Goal: Task Accomplishment & Management: Manage account settings

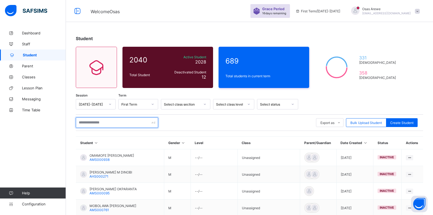
click at [113, 121] on input "text" at bounding box center [117, 122] width 82 height 10
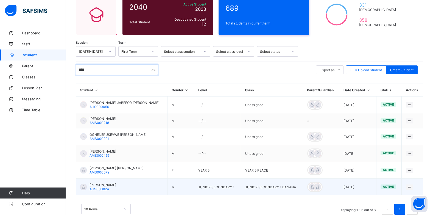
scroll to position [55, 0]
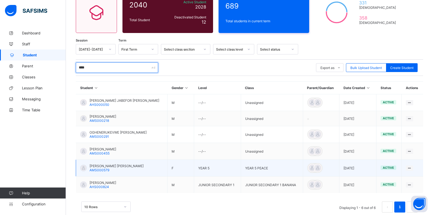
type input "****"
click at [104, 166] on span "[PERSON_NAME] [PERSON_NAME]" at bounding box center [116, 166] width 54 height 4
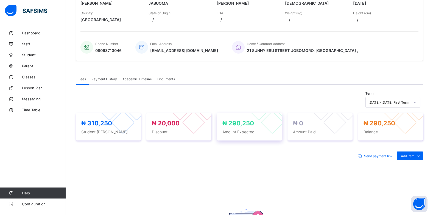
scroll to position [110, 0]
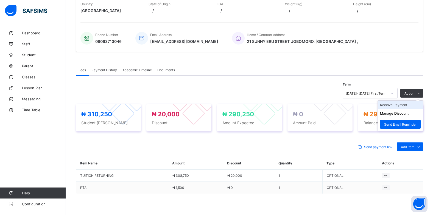
click at [394, 106] on li "Receive Payment" at bounding box center [400, 104] width 45 height 9
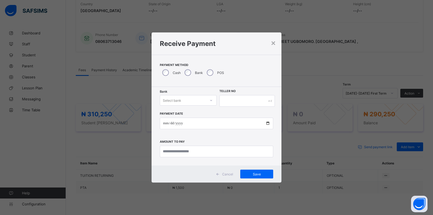
click at [186, 96] on div "Select bank" at bounding box center [188, 100] width 57 height 10
drag, startPoint x: 184, startPoint y: 112, endPoint x: 227, endPoint y: 107, distance: 43.2
click at [187, 112] on div "Zenith Bank - ALVINAS MODEL PRIMARY SCHOOL" at bounding box center [188, 114] width 56 height 13
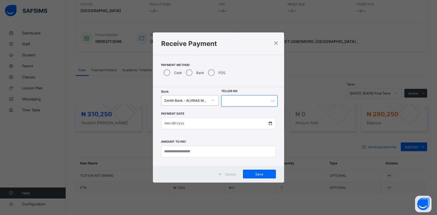
click at [229, 103] on input "text" at bounding box center [249, 101] width 56 height 12
type input "********"
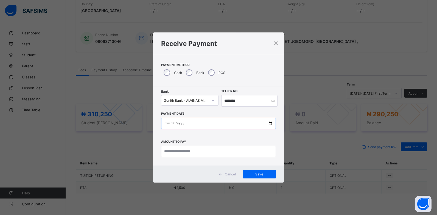
drag, startPoint x: 165, startPoint y: 123, endPoint x: 166, endPoint y: 118, distance: 4.5
click at [166, 123] on input "date" at bounding box center [218, 123] width 115 height 12
type input "**********"
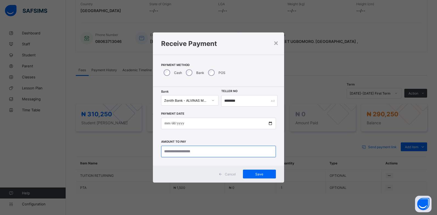
click at [178, 151] on input "currency" at bounding box center [218, 151] width 115 height 12
type input "*********"
click at [258, 172] on span "Save" at bounding box center [259, 174] width 25 height 4
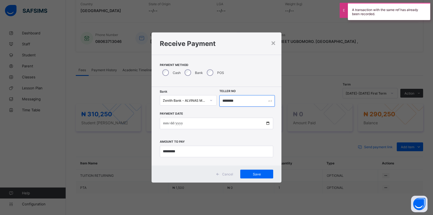
click at [233, 101] on input "********" at bounding box center [246, 101] width 55 height 12
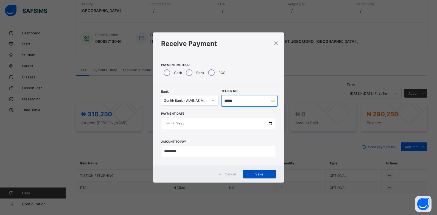
type input "******"
click at [260, 171] on div "Save" at bounding box center [259, 173] width 33 height 9
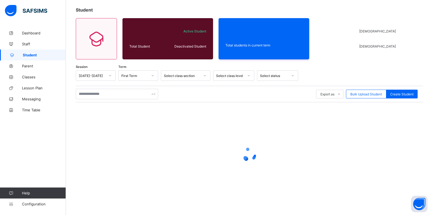
scroll to position [29, 0]
click at [106, 96] on input "text" at bounding box center [117, 94] width 82 height 10
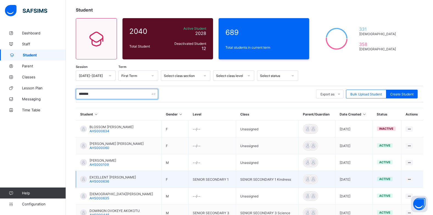
type input "*******"
click at [111, 177] on span "EXCELLENT [PERSON_NAME]" at bounding box center [112, 177] width 46 height 4
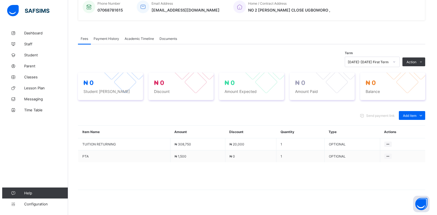
scroll to position [146, 0]
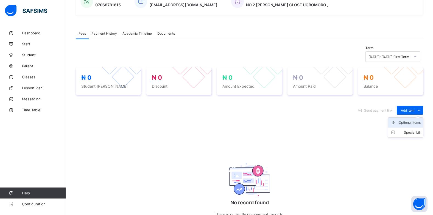
click at [413, 121] on div "Optional items" at bounding box center [410, 122] width 22 height 5
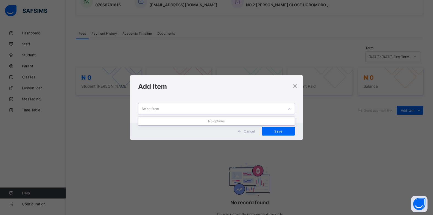
click at [289, 108] on icon at bounding box center [289, 108] width 3 height 5
click at [282, 112] on div "Select item" at bounding box center [211, 108] width 146 height 11
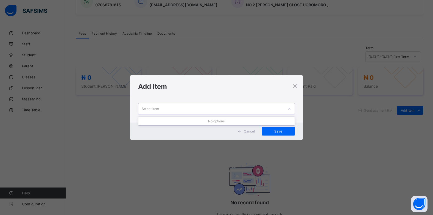
click at [282, 112] on div "Select item" at bounding box center [211, 108] width 146 height 11
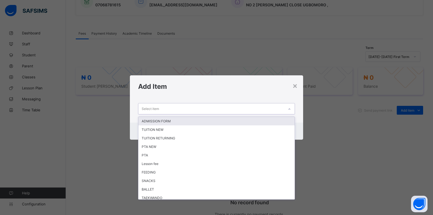
click at [282, 111] on div "Select item" at bounding box center [211, 108] width 146 height 11
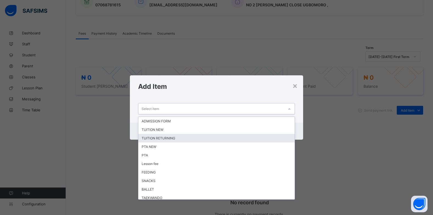
click at [181, 139] on div "TUITION RETURNING" at bounding box center [216, 138] width 156 height 9
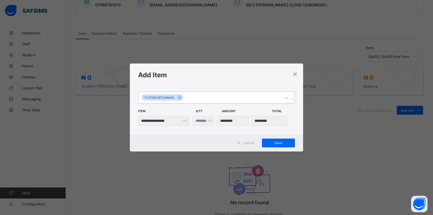
click at [291, 100] on div at bounding box center [291, 98] width 5 height 9
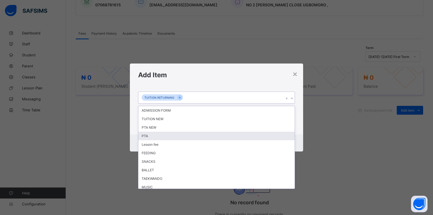
click at [198, 134] on div "PTA" at bounding box center [216, 135] width 156 height 9
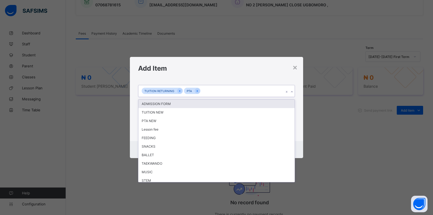
click at [293, 91] on icon at bounding box center [291, 91] width 3 height 5
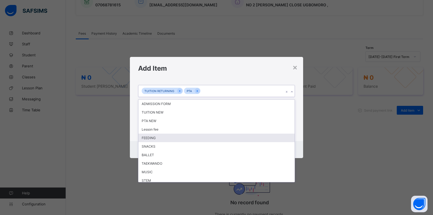
click at [185, 137] on div "FEEDING" at bounding box center [216, 137] width 156 height 9
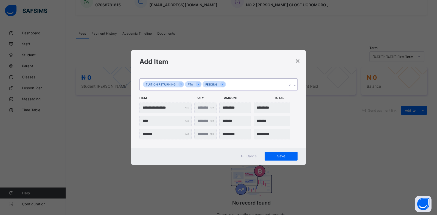
click at [296, 86] on icon at bounding box center [294, 84] width 3 height 5
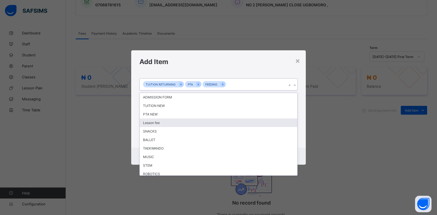
click at [202, 125] on div "Lesson fee" at bounding box center [219, 122] width 158 height 9
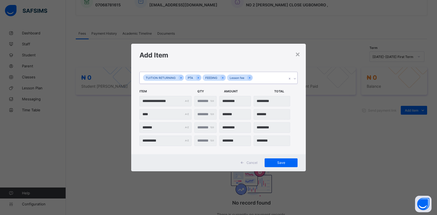
click at [294, 79] on icon at bounding box center [294, 78] width 3 height 5
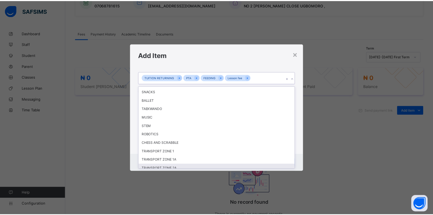
scroll to position [54, 0]
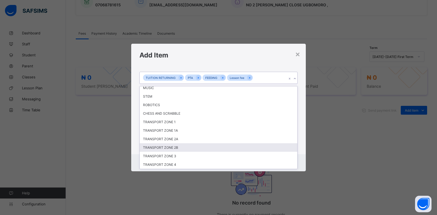
click at [200, 147] on div "TRANSPORT ZONE 2B" at bounding box center [219, 147] width 158 height 9
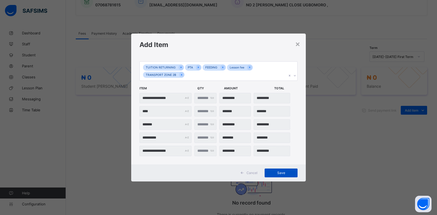
click at [273, 172] on span "Save" at bounding box center [281, 172] width 25 height 4
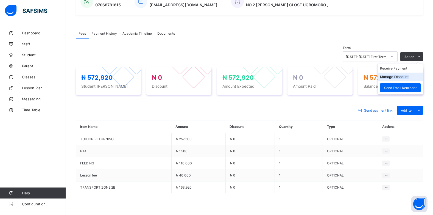
click at [392, 79] on button "Manage Discount" at bounding box center [394, 77] width 29 height 4
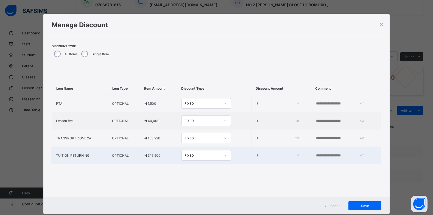
type input "*"
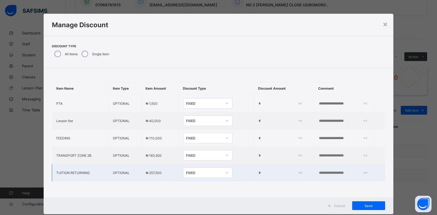
click at [258, 173] on input "*" at bounding box center [279, 172] width 42 height 4
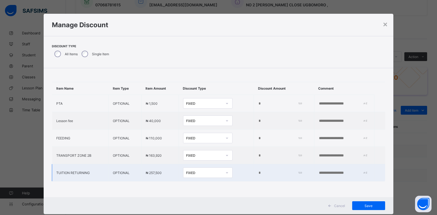
click at [258, 173] on input "*" at bounding box center [279, 172] width 42 height 4
click at [258, 172] on input "*" at bounding box center [279, 172] width 42 height 4
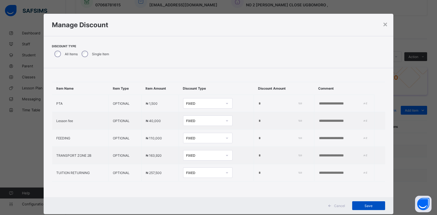
type input "*****"
click at [364, 203] on div "Save" at bounding box center [368, 205] width 33 height 9
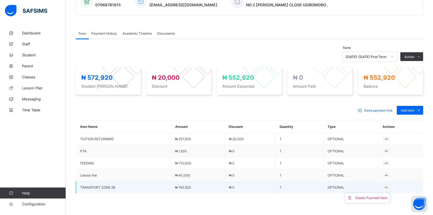
click at [388, 192] on ul "Delete Payment Item" at bounding box center [367, 197] width 45 height 10
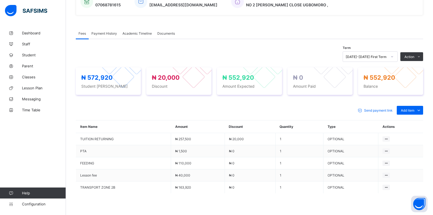
click at [0, 0] on div "Delete Payment Item" at bounding box center [0, 0] width 0 height 0
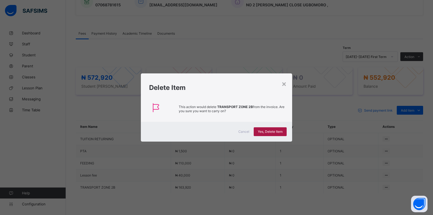
click at [270, 131] on span "Yes, Delete Item" at bounding box center [270, 131] width 25 height 4
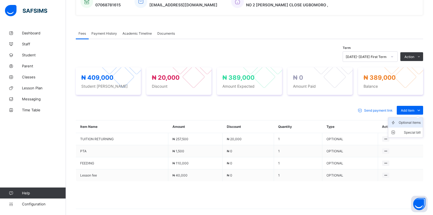
click at [417, 123] on div "Optional items" at bounding box center [410, 122] width 22 height 5
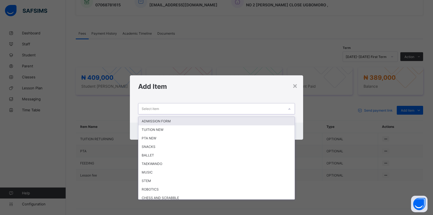
click at [291, 111] on div at bounding box center [289, 109] width 9 height 9
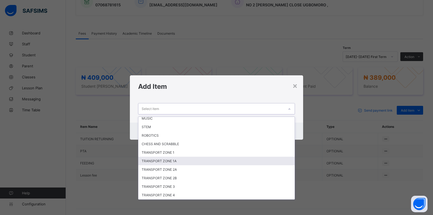
click at [170, 159] on div "TRANSPORT ZONE 1A" at bounding box center [216, 160] width 156 height 9
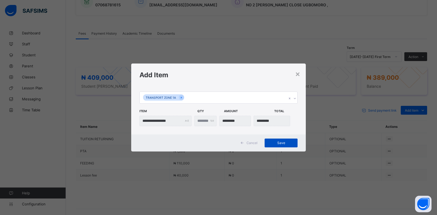
click at [278, 142] on span "Save" at bounding box center [281, 143] width 25 height 4
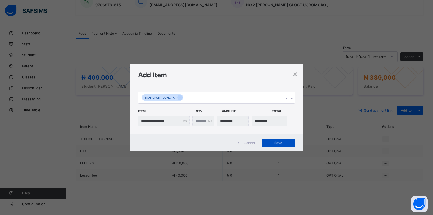
click at [278, 142] on div "Save" at bounding box center [278, 142] width 33 height 9
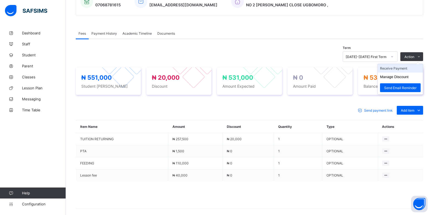
click at [399, 71] on li "Receive Payment" at bounding box center [400, 68] width 45 height 9
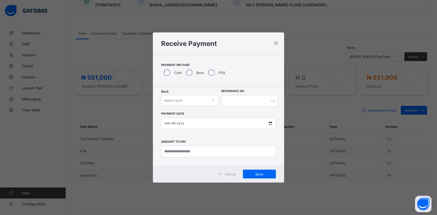
click at [180, 97] on div "Select bank" at bounding box center [173, 100] width 18 height 10
drag, startPoint x: 184, startPoint y: 115, endPoint x: 242, endPoint y: 103, distance: 58.3
click at [186, 114] on div "Zenith Bank - ALVINAS MODEL PRIMARY SCHOOL" at bounding box center [189, 114] width 57 height 13
click at [241, 102] on input "text" at bounding box center [249, 101] width 56 height 12
type input "******"
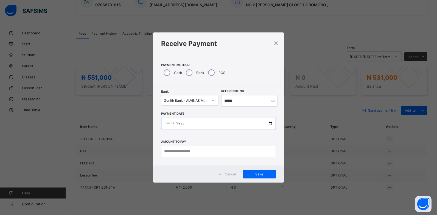
click at [168, 124] on input "date" at bounding box center [218, 123] width 115 height 12
type input "**********"
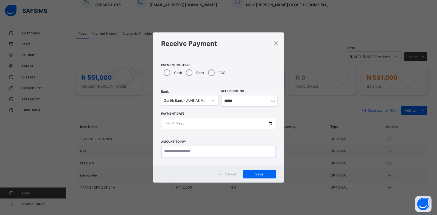
click at [178, 149] on input "currency" at bounding box center [218, 151] width 115 height 12
type input "*********"
click at [259, 174] on span "Save" at bounding box center [259, 174] width 25 height 4
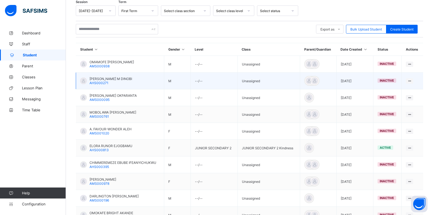
scroll to position [80, 0]
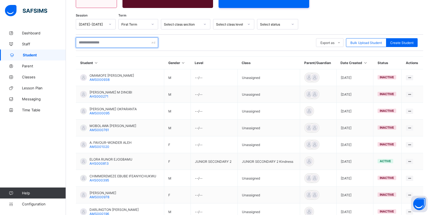
click at [111, 40] on input "text" at bounding box center [117, 42] width 82 height 10
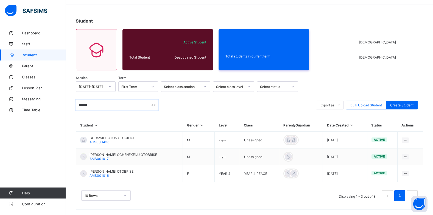
scroll to position [68, 0]
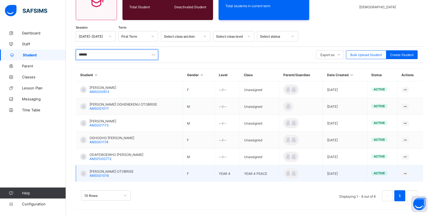
type input "******"
click at [110, 172] on span "[PERSON_NAME] OTOBRISE" at bounding box center [111, 171] width 44 height 4
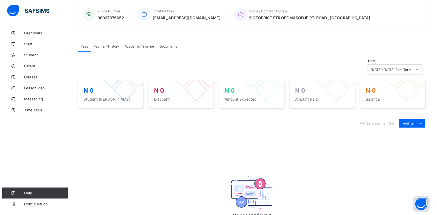
scroll to position [137, 0]
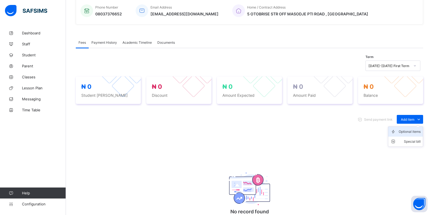
click at [415, 130] on div "Optional items" at bounding box center [410, 131] width 22 height 5
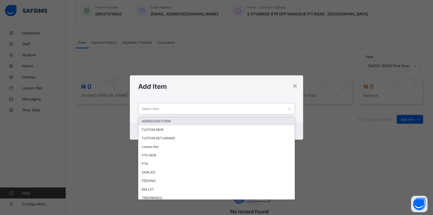
click at [287, 110] on div at bounding box center [289, 109] width 9 height 9
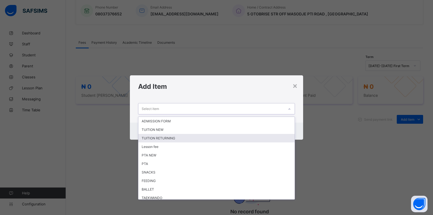
click at [226, 138] on div "TUITION RETURNING" at bounding box center [216, 138] width 156 height 9
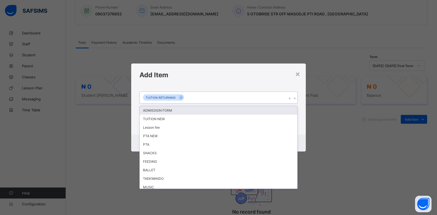
click at [296, 100] on icon at bounding box center [294, 98] width 3 height 5
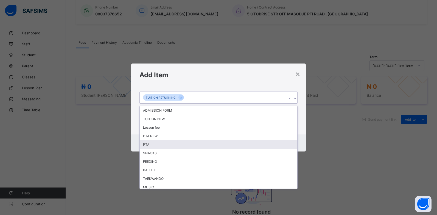
click at [258, 144] on div "PTA" at bounding box center [219, 144] width 158 height 9
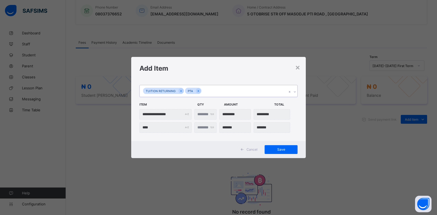
click at [294, 91] on icon at bounding box center [294, 91] width 3 height 5
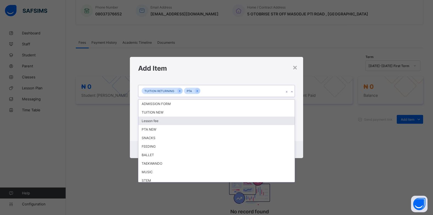
click at [205, 119] on div "Lesson fee" at bounding box center [216, 120] width 156 height 9
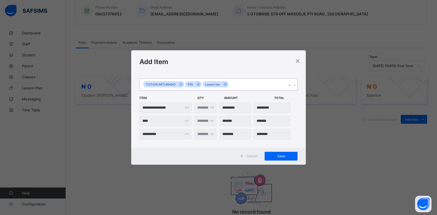
click at [297, 85] on div at bounding box center [294, 85] width 5 height 9
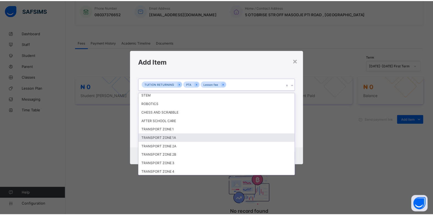
scroll to position [71, 0]
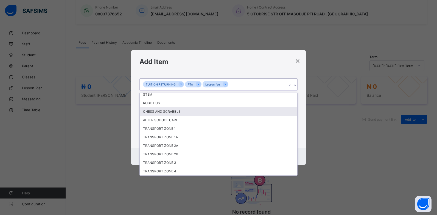
click at [206, 110] on div "CHESS AND SCRABBLE" at bounding box center [219, 111] width 158 height 9
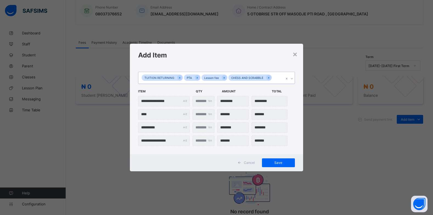
click at [293, 80] on icon at bounding box center [291, 78] width 3 height 5
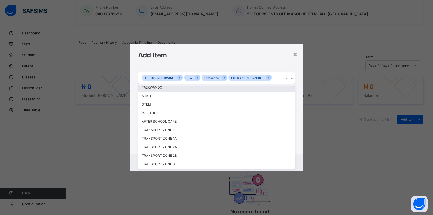
scroll to position [55, 0]
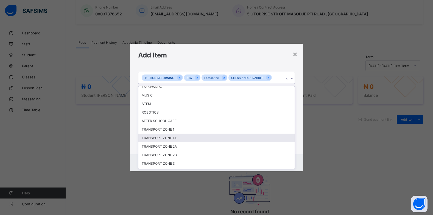
click at [190, 137] on div "TRANSPORT ZONE 1A" at bounding box center [216, 137] width 156 height 9
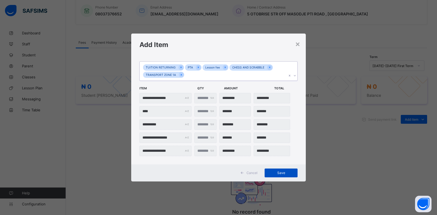
click at [276, 171] on span "Save" at bounding box center [281, 172] width 25 height 4
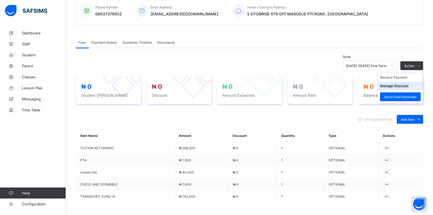
click at [400, 85] on button "Manage Discount" at bounding box center [394, 86] width 29 height 4
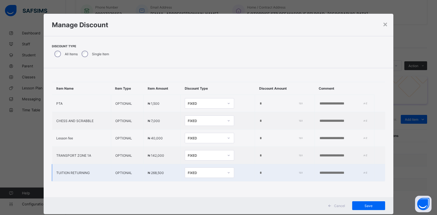
click at [259, 173] on input "*" at bounding box center [279, 172] width 41 height 4
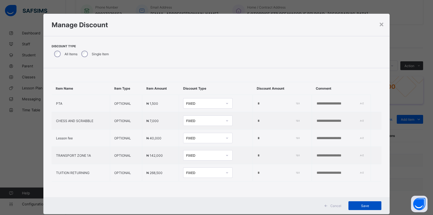
type input "*****"
click at [358, 205] on span "Save" at bounding box center [364, 205] width 25 height 4
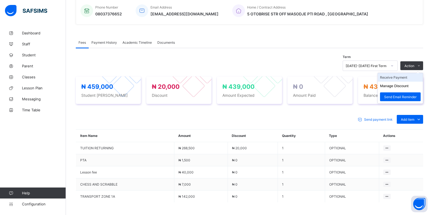
click at [396, 76] on li "Receive Payment" at bounding box center [400, 77] width 45 height 9
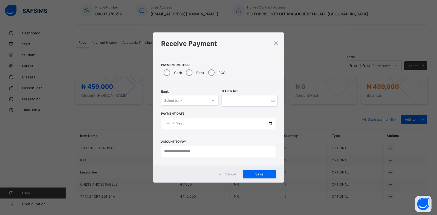
click at [187, 100] on div "Select bank" at bounding box center [184, 100] width 46 height 8
click at [183, 117] on div "Zenith Bank - ALVINAS MODEL PRIMARY SCHOOL" at bounding box center [189, 114] width 57 height 13
click at [243, 102] on input "text" at bounding box center [249, 101] width 56 height 12
type input "********"
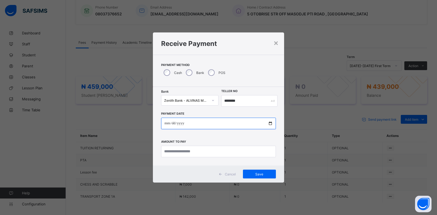
click at [164, 123] on input "date" at bounding box center [218, 123] width 115 height 12
type input "**********"
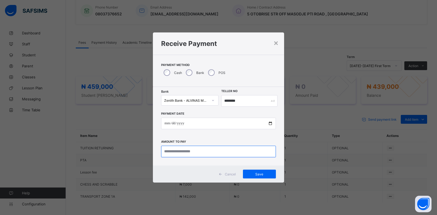
click at [179, 152] on input "currency" at bounding box center [218, 151] width 115 height 12
type input "*********"
click at [268, 175] on span "Save" at bounding box center [259, 174] width 25 height 4
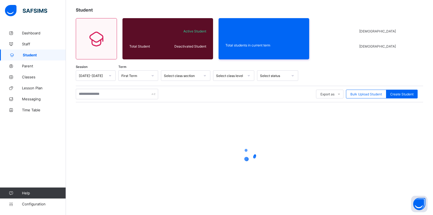
scroll to position [29, 0]
click at [102, 92] on input "text" at bounding box center [117, 94] width 82 height 10
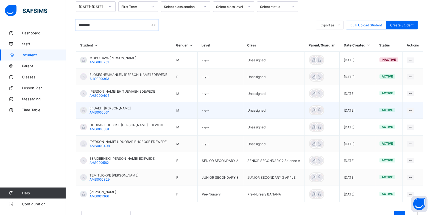
scroll to position [111, 0]
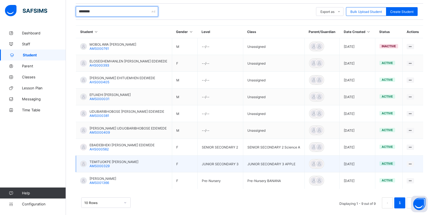
type input "********"
click at [108, 161] on span "TEMITUOKPE [PERSON_NAME]" at bounding box center [113, 161] width 49 height 4
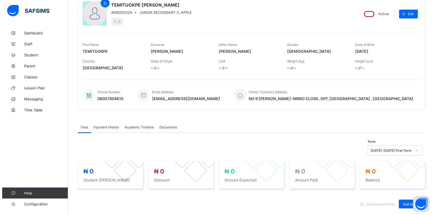
scroll to position [82, 0]
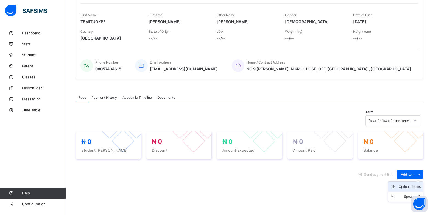
click at [411, 186] on div "Optional items" at bounding box center [410, 186] width 22 height 5
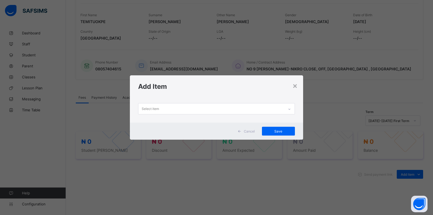
click at [282, 110] on div "Select item" at bounding box center [211, 108] width 146 height 11
click at [180, 109] on div "Select item" at bounding box center [211, 108] width 146 height 11
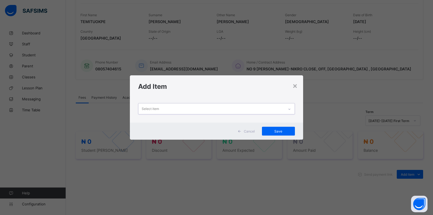
click at [180, 109] on div "Select item" at bounding box center [211, 108] width 146 height 11
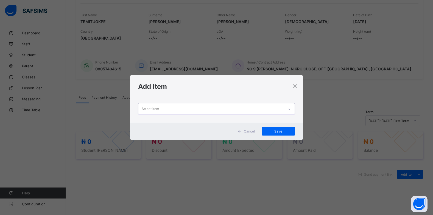
click at [180, 109] on div "Select item" at bounding box center [211, 108] width 146 height 11
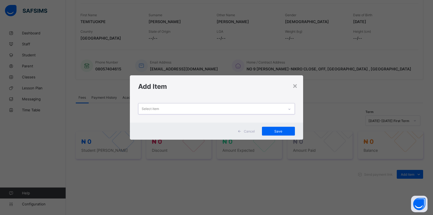
click at [180, 109] on div "Select item" at bounding box center [211, 108] width 146 height 11
click at [289, 110] on icon at bounding box center [289, 108] width 3 height 5
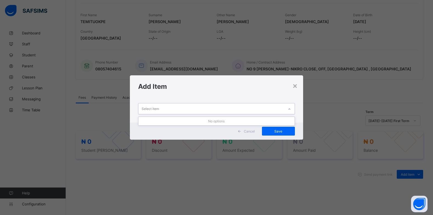
click at [289, 110] on icon at bounding box center [289, 108] width 3 height 5
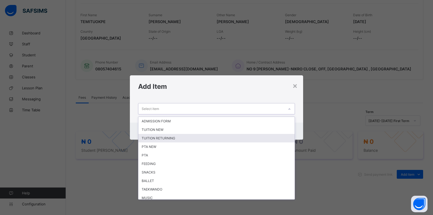
drag, startPoint x: 267, startPoint y: 136, endPoint x: 384, endPoint y: 82, distance: 129.1
click at [269, 135] on div "TUITION RETURNING" at bounding box center [216, 138] width 156 height 9
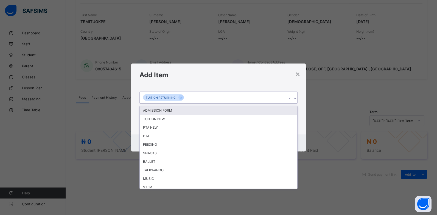
click at [296, 98] on div at bounding box center [294, 98] width 5 height 9
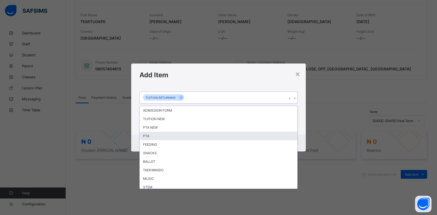
drag, startPoint x: 208, startPoint y: 135, endPoint x: 352, endPoint y: 82, distance: 153.4
click at [210, 132] on div "PTA" at bounding box center [219, 135] width 158 height 9
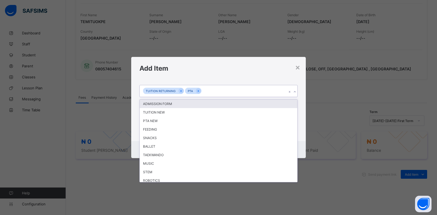
click at [296, 92] on div at bounding box center [294, 91] width 5 height 9
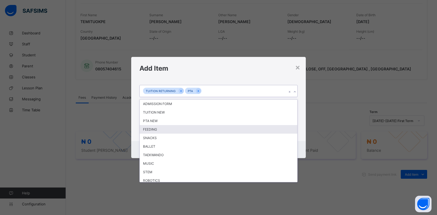
click at [179, 130] on div "FEEDING" at bounding box center [219, 129] width 158 height 9
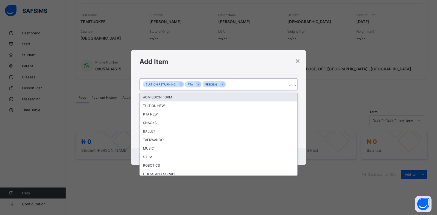
click at [295, 87] on icon at bounding box center [294, 84] width 3 height 5
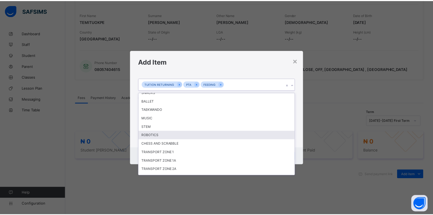
scroll to position [54, 0]
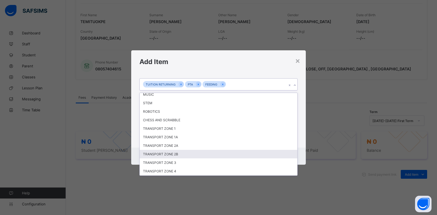
click at [190, 156] on div "TRANSPORT ZONE 2B" at bounding box center [219, 154] width 158 height 9
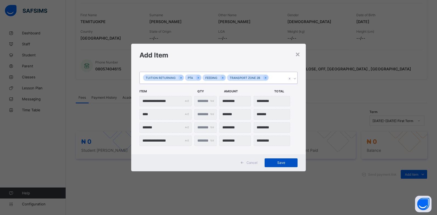
click at [285, 163] on span "Save" at bounding box center [281, 162] width 25 height 4
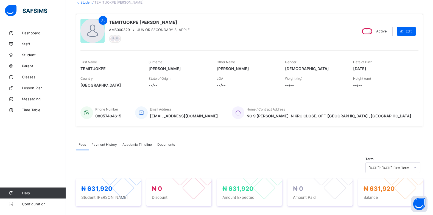
scroll to position [27, 0]
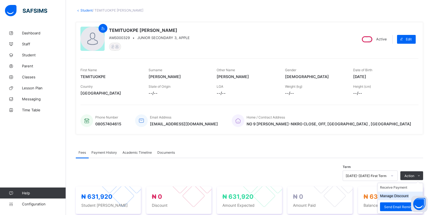
click at [398, 194] on button "Manage Discount" at bounding box center [394, 196] width 29 height 4
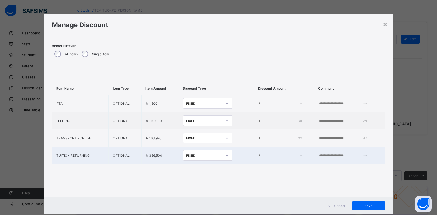
click at [258, 156] on input "*" at bounding box center [279, 155] width 42 height 4
type input "*****"
click at [364, 206] on span "Save" at bounding box center [368, 205] width 25 height 4
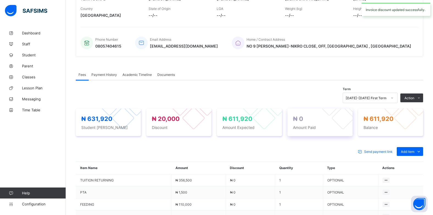
scroll to position [110, 0]
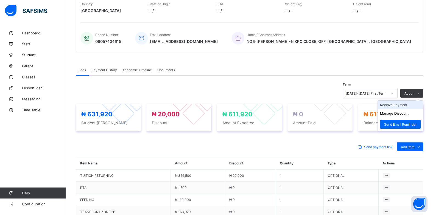
click at [404, 107] on li "Receive Payment" at bounding box center [400, 104] width 45 height 9
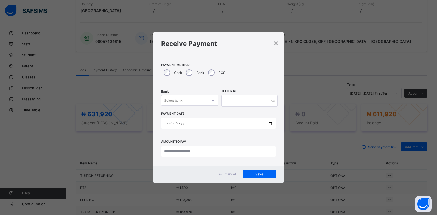
click at [179, 101] on div "Select bank" at bounding box center [173, 100] width 18 height 10
click at [193, 114] on div "Zenith Bank - ALVINAS MODEL PRIMARY SCHOOL" at bounding box center [189, 114] width 57 height 13
click at [236, 103] on input "text" at bounding box center [249, 101] width 56 height 12
type input "*******"
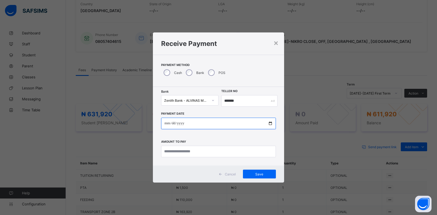
click at [168, 125] on input "date" at bounding box center [218, 123] width 115 height 12
type input "**********"
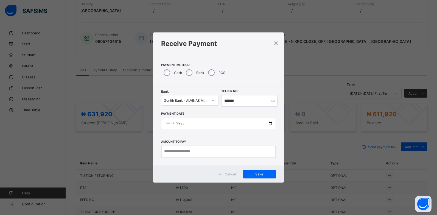
click at [170, 150] on input "currency" at bounding box center [218, 151] width 115 height 12
type input "*********"
click at [261, 173] on span "Save" at bounding box center [259, 174] width 25 height 4
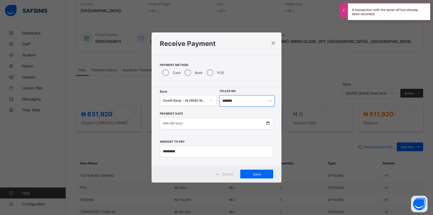
click at [222, 101] on input "*******" at bounding box center [246, 101] width 55 height 12
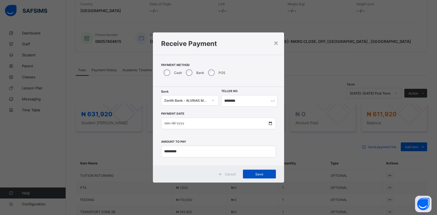
click at [246, 175] on div "Save" at bounding box center [259, 173] width 33 height 9
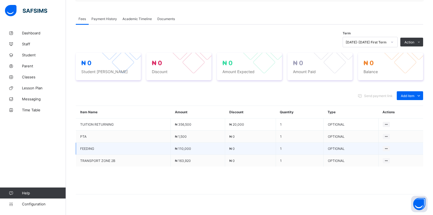
scroll to position [165, 0]
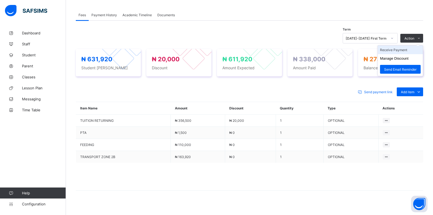
click at [399, 49] on li "Receive Payment" at bounding box center [400, 50] width 45 height 9
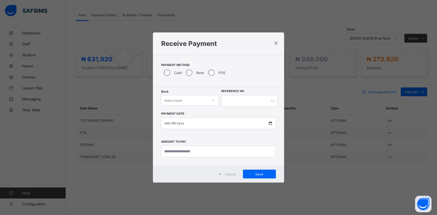
click at [190, 103] on div "Select bank" at bounding box center [184, 100] width 46 height 8
click at [183, 112] on div "Zenith Bank - ALVINAS MODEL PRIMARY SCHOOL" at bounding box center [189, 114] width 57 height 13
click at [233, 100] on input "text" at bounding box center [249, 101] width 56 height 12
type input "******"
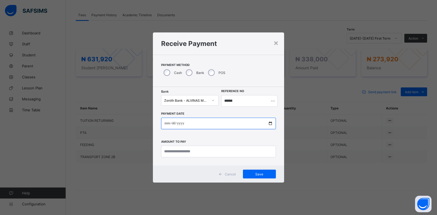
click at [167, 121] on input "date" at bounding box center [218, 123] width 115 height 12
type input "**********"
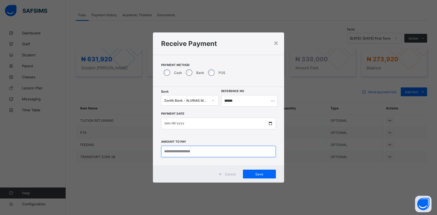
click at [191, 154] on input "currency" at bounding box center [218, 151] width 115 height 12
type input "*********"
click at [253, 173] on span "Save" at bounding box center [259, 174] width 25 height 4
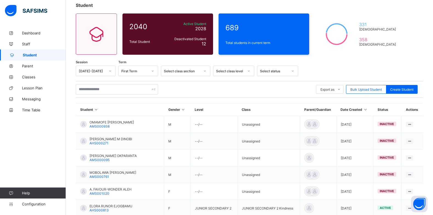
scroll to position [25, 0]
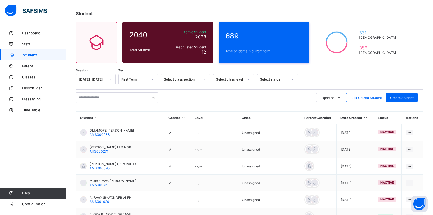
click at [106, 92] on div "Export as Pdf Report Excel Report Excel Report (LMS) Bulk Upload Student Create…" at bounding box center [249, 97] width 347 height 16
click at [105, 99] on input "text" at bounding box center [117, 97] width 82 height 10
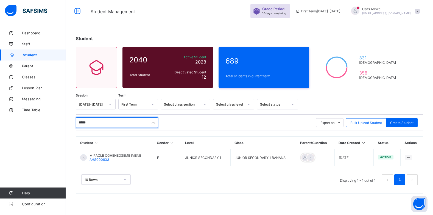
scroll to position [0, 0]
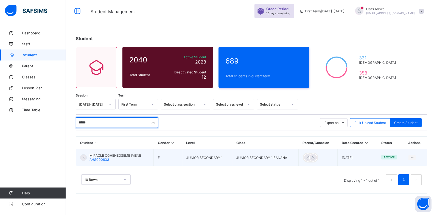
type input "*****"
click at [113, 156] on span "MIRACLE OGHENEOSEME IMENE" at bounding box center [115, 155] width 52 height 4
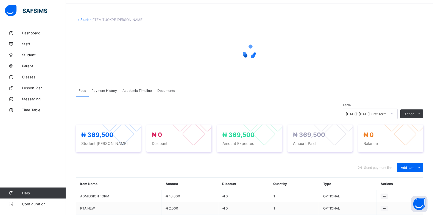
scroll to position [27, 0]
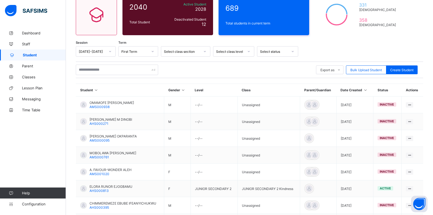
scroll to position [55, 0]
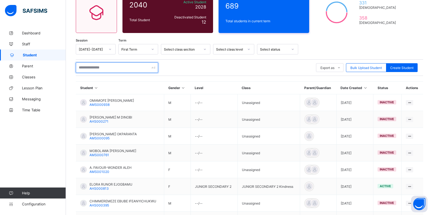
click at [116, 71] on input "text" at bounding box center [117, 67] width 82 height 10
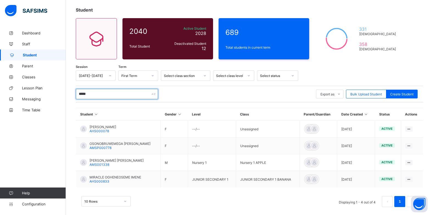
scroll to position [34, 0]
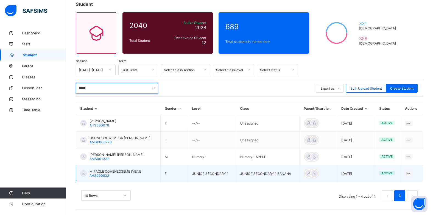
type input "*****"
click at [108, 170] on span "MIRACLE OGHENEOSEME IMENE" at bounding box center [115, 171] width 52 height 4
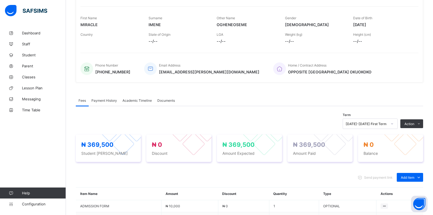
scroll to position [82, 0]
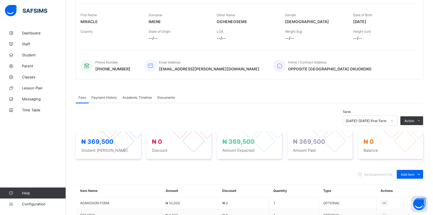
click at [112, 98] on span "Payment History" at bounding box center [104, 97] width 26 height 4
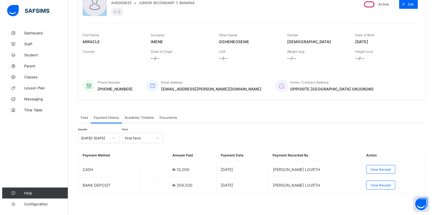
scroll to position [62, 0]
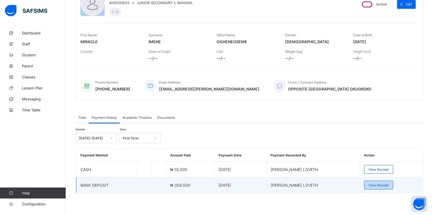
click at [378, 183] on span "View Receipt" at bounding box center [378, 185] width 20 height 4
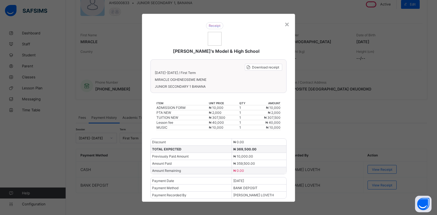
scroll to position [1, 0]
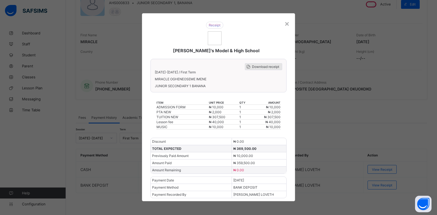
click at [264, 66] on span "Download receipt" at bounding box center [265, 67] width 27 height 4
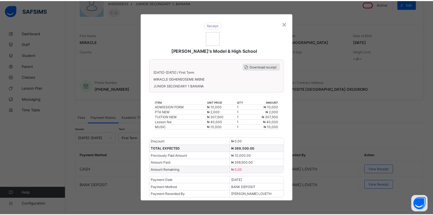
scroll to position [0, 0]
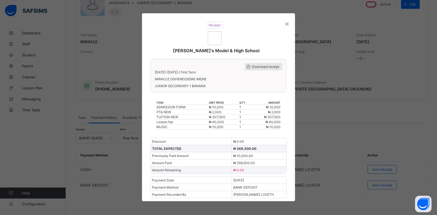
click at [259, 68] on span "Download receipt" at bounding box center [265, 67] width 27 height 4
click at [264, 67] on span "Download receipt" at bounding box center [265, 67] width 27 height 4
click at [284, 23] on div "×" at bounding box center [286, 23] width 5 height 9
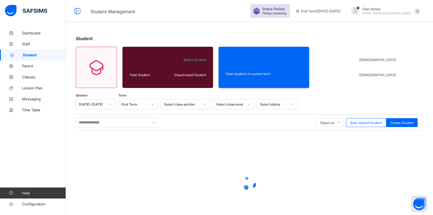
scroll to position [29, 0]
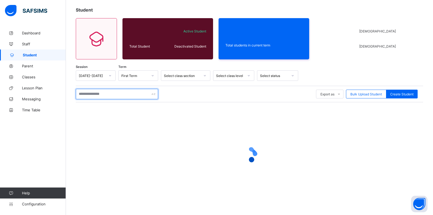
click at [107, 96] on input "text" at bounding box center [117, 94] width 82 height 10
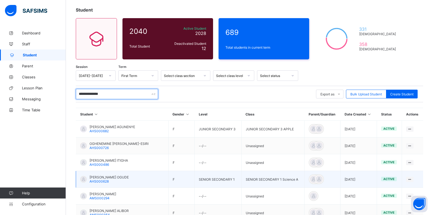
type input "**********"
click at [103, 177] on span "[PERSON_NAME] OGUDE" at bounding box center [108, 177] width 39 height 4
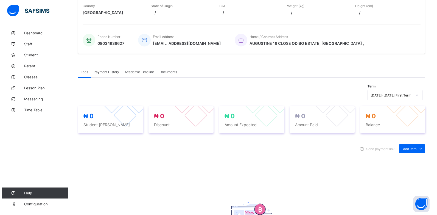
scroll to position [110, 0]
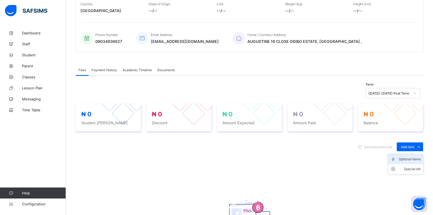
click at [414, 160] on div "Optional items" at bounding box center [410, 158] width 22 height 5
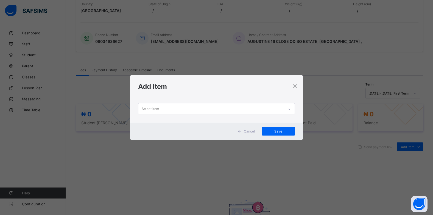
click at [292, 111] on div at bounding box center [289, 109] width 9 height 9
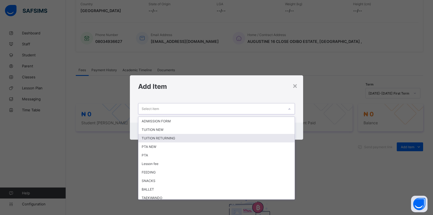
click at [242, 139] on div "TUITION RETURNING" at bounding box center [216, 138] width 156 height 9
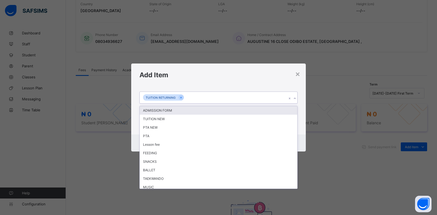
click at [297, 98] on div at bounding box center [294, 98] width 5 height 9
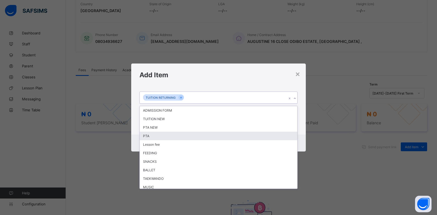
click at [232, 134] on div "PTA" at bounding box center [219, 135] width 158 height 9
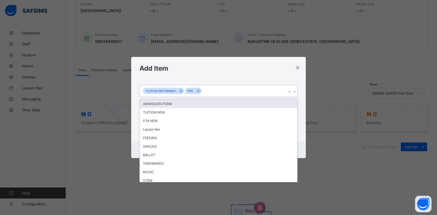
click at [295, 93] on icon at bounding box center [294, 91] width 3 height 5
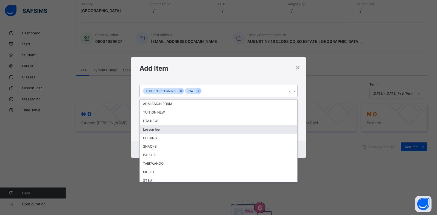
click at [212, 130] on div "Lesson fee" at bounding box center [219, 129] width 158 height 9
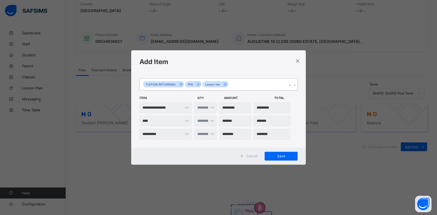
click at [295, 87] on icon at bounding box center [294, 84] width 3 height 5
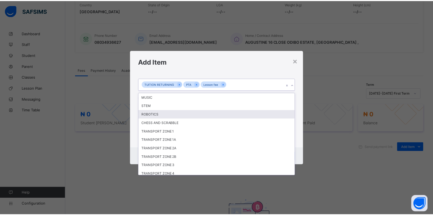
scroll to position [62, 0]
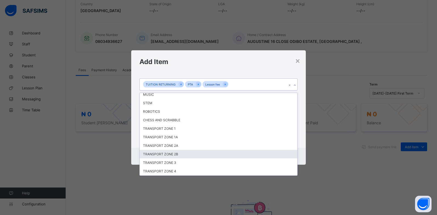
click at [232, 154] on div "TRANSPORT ZONE 2B" at bounding box center [219, 154] width 158 height 9
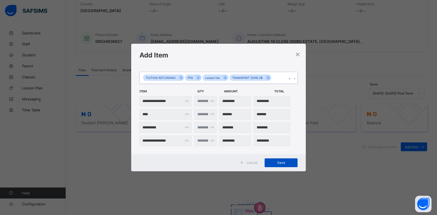
click at [280, 161] on span "Save" at bounding box center [281, 162] width 25 height 4
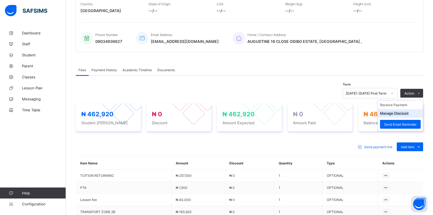
click at [401, 116] on li "Manage Discount" at bounding box center [400, 113] width 45 height 9
click at [400, 114] on button "Manage Discount" at bounding box center [394, 113] width 29 height 4
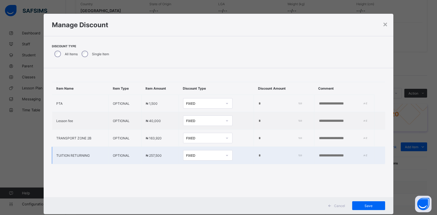
click at [258, 155] on input "*" at bounding box center [279, 155] width 42 height 4
type input "*****"
click at [369, 208] on div "Save" at bounding box center [368, 205] width 33 height 9
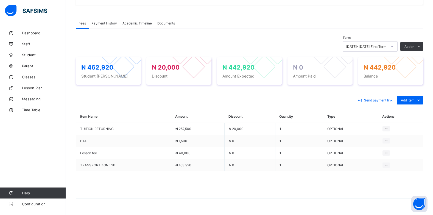
scroll to position [165, 0]
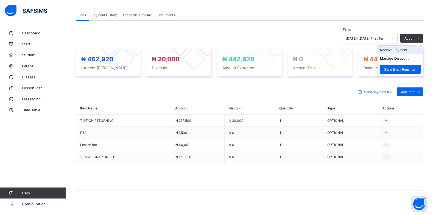
click at [398, 52] on li "Receive Payment" at bounding box center [400, 50] width 45 height 9
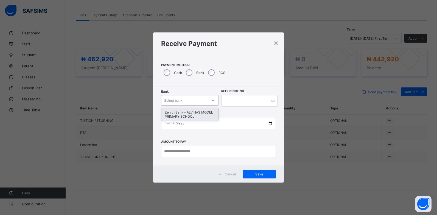
drag, startPoint x: 181, startPoint y: 102, endPoint x: 205, endPoint y: 96, distance: 24.3
click at [181, 102] on div "Select bank" at bounding box center [173, 100] width 18 height 10
drag, startPoint x: 191, startPoint y: 113, endPoint x: 194, endPoint y: 112, distance: 3.1
click at [192, 113] on div "Zenith Bank - ALVINAS MODEL PRIMARY SCHOOL" at bounding box center [189, 114] width 57 height 13
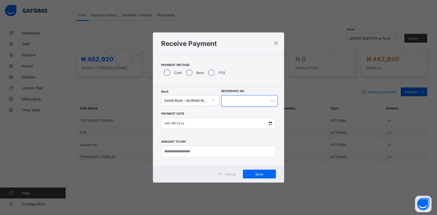
click at [225, 102] on input "text" at bounding box center [249, 101] width 56 height 12
type input "******"
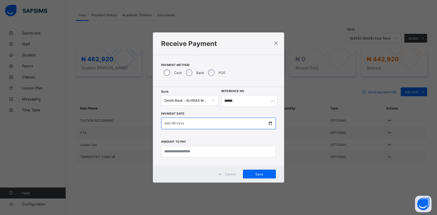
click at [168, 124] on input "date" at bounding box center [218, 123] width 115 height 12
type input "**********"
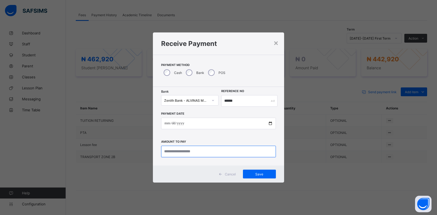
click at [181, 151] on input "currency" at bounding box center [218, 151] width 115 height 12
type input "*********"
click at [258, 172] on span "Save" at bounding box center [259, 174] width 25 height 4
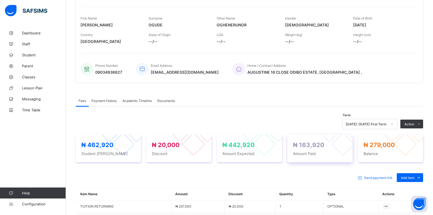
scroll to position [55, 0]
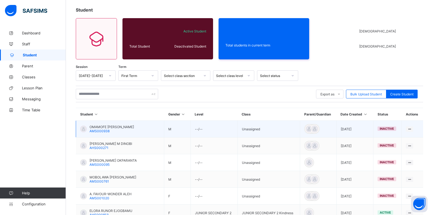
scroll to position [55, 0]
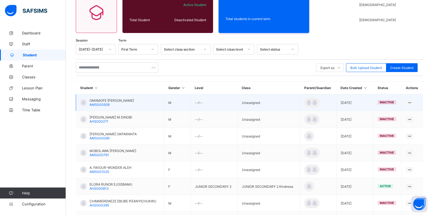
click at [105, 96] on td "OMAMOFE [PERSON_NAME] AMS000938" at bounding box center [120, 102] width 88 height 17
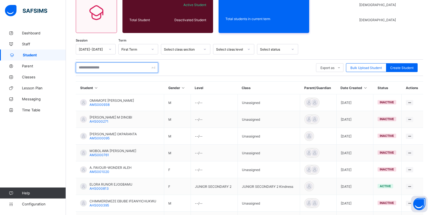
click at [99, 70] on input "text" at bounding box center [117, 67] width 82 height 10
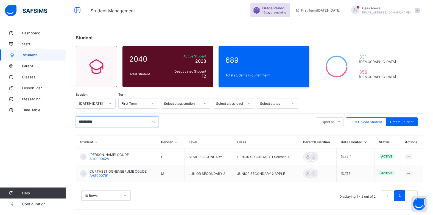
scroll to position [1, 0]
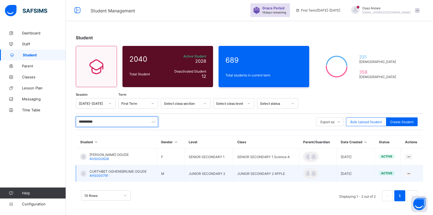
type input "**********"
click at [109, 171] on span "CURTHBET OGHENEBRUME OGUDE" at bounding box center [117, 171] width 57 height 4
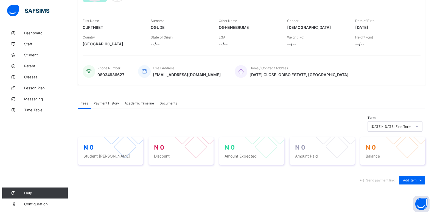
scroll to position [110, 0]
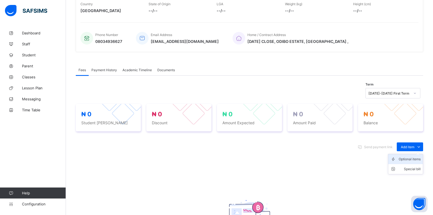
click at [407, 159] on div "Optional items" at bounding box center [410, 158] width 22 height 5
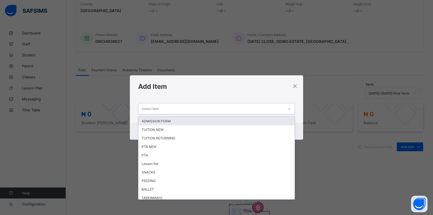
click at [253, 112] on div "Select item" at bounding box center [211, 108] width 146 height 11
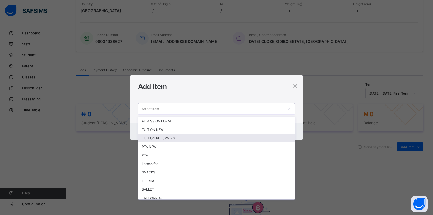
click at [207, 140] on div "TUITION RETURNING" at bounding box center [216, 138] width 156 height 9
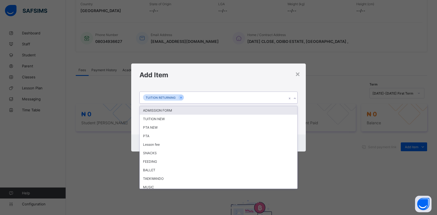
click at [294, 98] on icon at bounding box center [294, 98] width 3 height 5
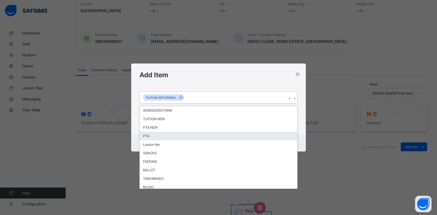
click at [158, 133] on div "PTA" at bounding box center [219, 135] width 158 height 9
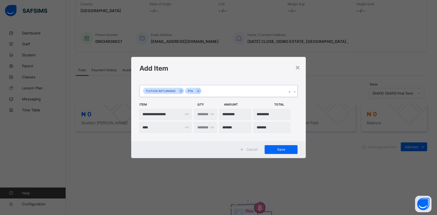
click at [295, 90] on icon at bounding box center [294, 91] width 3 height 5
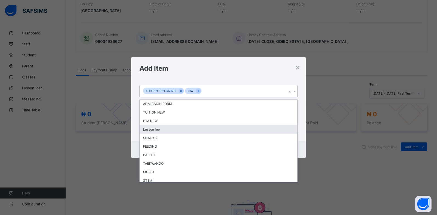
click at [186, 129] on div "Lesson fee" at bounding box center [219, 129] width 158 height 9
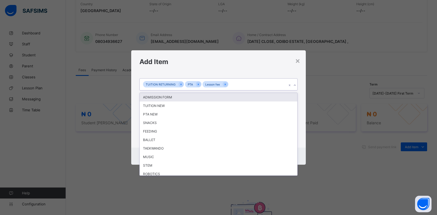
click at [294, 85] on icon at bounding box center [294, 84] width 3 height 5
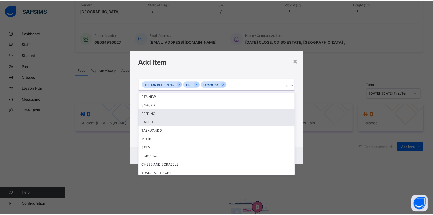
scroll to position [62, 0]
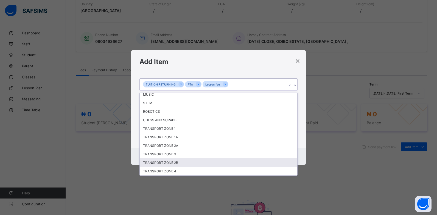
drag, startPoint x: 177, startPoint y: 161, endPoint x: 193, endPoint y: 148, distance: 20.9
click at [178, 160] on div "TRANSPORT ZONE 2B" at bounding box center [219, 162] width 158 height 9
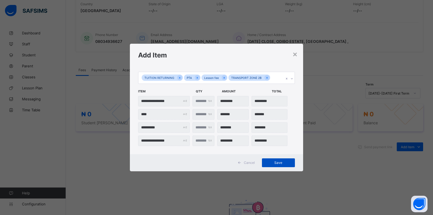
click at [280, 161] on span "Save" at bounding box center [278, 162] width 25 height 4
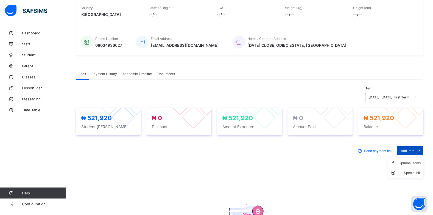
scroll to position [110, 0]
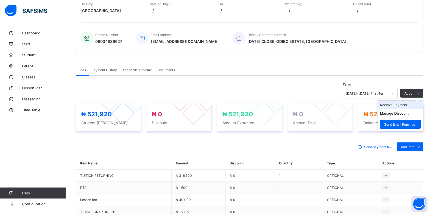
click at [401, 105] on li "Receive Payment" at bounding box center [400, 104] width 45 height 9
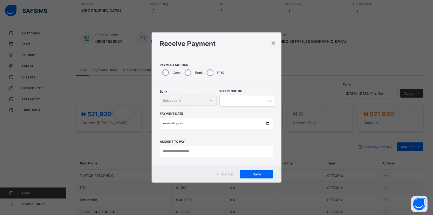
click at [212, 75] on div "POS" at bounding box center [214, 73] width 21 height 12
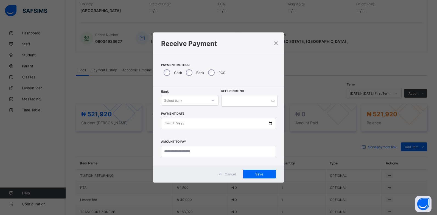
drag, startPoint x: 184, startPoint y: 98, endPoint x: 183, endPoint y: 102, distance: 4.3
click at [183, 100] on div "Select bank" at bounding box center [184, 100] width 46 height 8
click at [182, 116] on div "Zenith Bank - ALVINAS MODEL PRIMARY SCHOOL" at bounding box center [189, 114] width 57 height 13
click at [236, 95] on div "Bank Zenith Bank - ALVINAS MODEL PRIMARY SCHOOL Reference No Payment Date Amoun…" at bounding box center [218, 126] width 131 height 79
click at [234, 99] on input "text" at bounding box center [249, 101] width 56 height 12
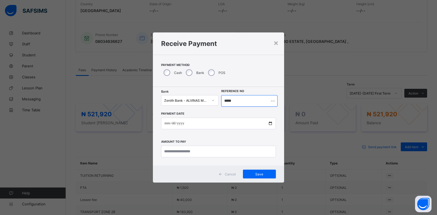
type input "*****"
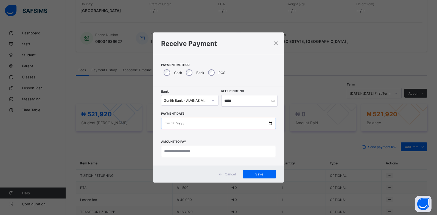
click at [166, 124] on input "date" at bounding box center [218, 123] width 115 height 12
type input "**********"
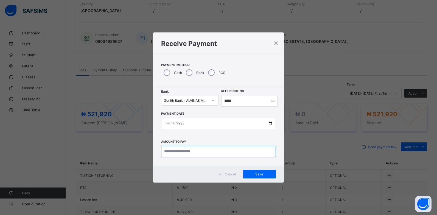
click at [177, 152] on input "currency" at bounding box center [218, 151] width 115 height 12
type input "*********"
click at [260, 175] on span "Save" at bounding box center [259, 174] width 25 height 4
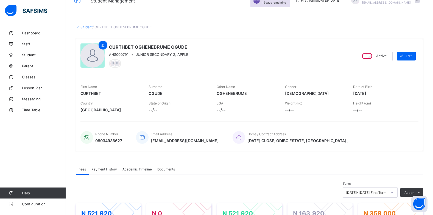
scroll to position [0, 0]
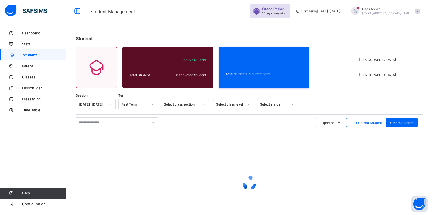
scroll to position [1, 0]
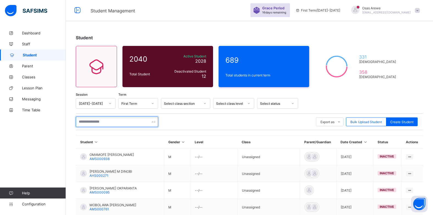
click at [106, 122] on input "text" at bounding box center [117, 121] width 82 height 10
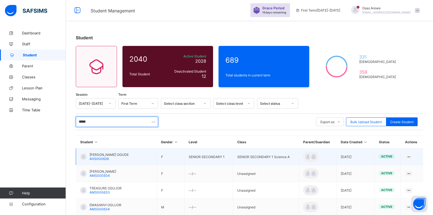
type input "*****"
click at [109, 156] on span "[PERSON_NAME] OGUDE" at bounding box center [108, 154] width 39 height 4
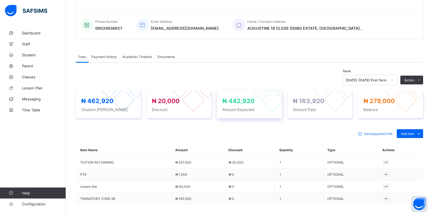
scroll to position [137, 0]
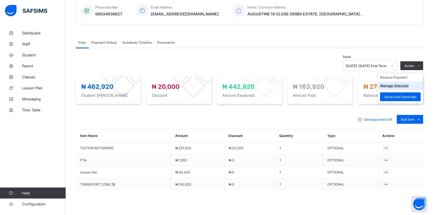
click at [403, 86] on button "Manage Discount" at bounding box center [394, 86] width 29 height 4
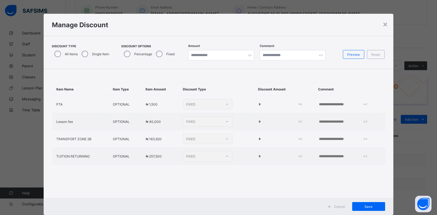
drag, startPoint x: 246, startPoint y: 156, endPoint x: 271, endPoint y: 173, distance: 30.0
click at [271, 173] on div "Item Name Item Type Item Amount Discount Type Discount Amount Comment PTA OPTIO…" at bounding box center [219, 124] width 350 height 110
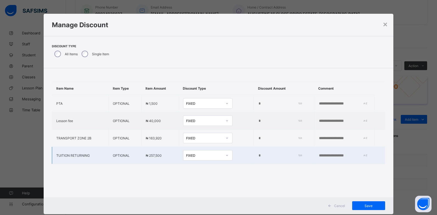
click at [258, 156] on input "*****" at bounding box center [279, 155] width 42 height 4
type input "*"
click at [366, 202] on div "Save" at bounding box center [368, 205] width 33 height 9
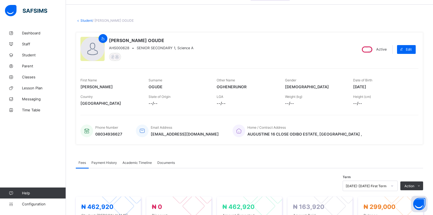
scroll to position [0, 0]
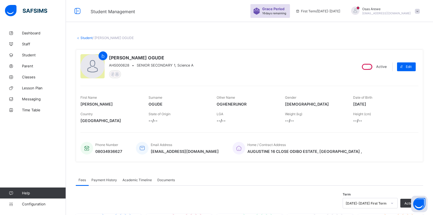
scroll to position [1, 0]
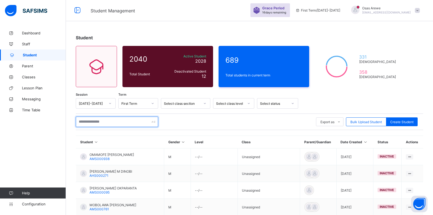
click at [106, 118] on input "text" at bounding box center [117, 121] width 82 height 10
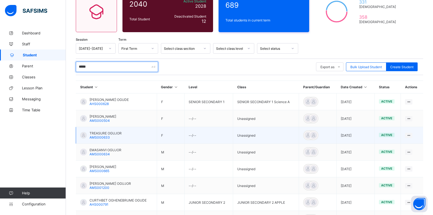
scroll to position [83, 0]
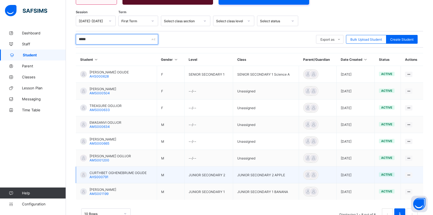
type input "*****"
click at [116, 172] on span "CURTHBET OGHENEBRUME OGUDE" at bounding box center [117, 172] width 57 height 4
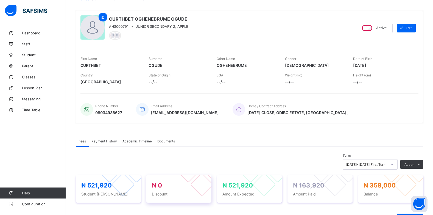
scroll to position [110, 0]
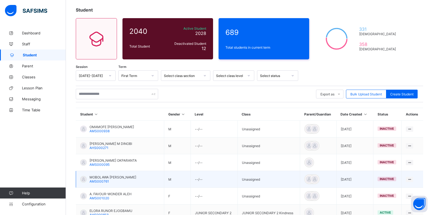
scroll to position [110, 0]
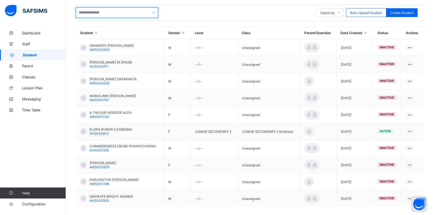
click at [106, 12] on input "text" at bounding box center [117, 12] width 82 height 10
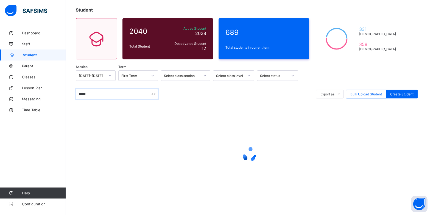
scroll to position [101, 0]
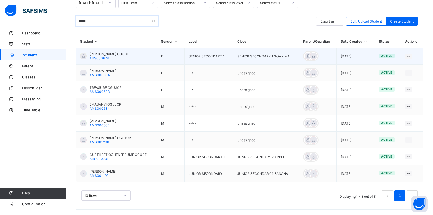
type input "*****"
click at [117, 55] on span "[PERSON_NAME] OGUDE" at bounding box center [108, 54] width 39 height 4
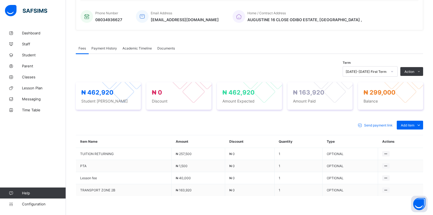
scroll to position [137, 0]
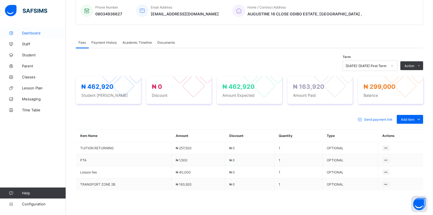
click at [27, 33] on span "Dashboard" at bounding box center [44, 33] width 44 height 4
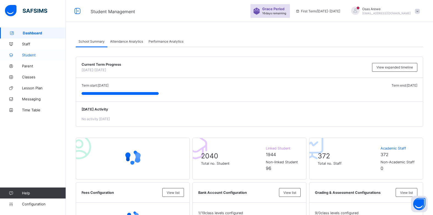
click at [25, 55] on span "Student" at bounding box center [44, 55] width 44 height 4
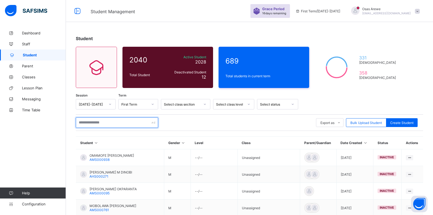
click at [111, 124] on input "text" at bounding box center [117, 122] width 82 height 10
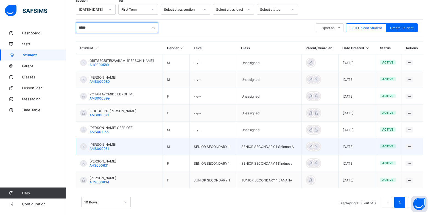
scroll to position [101, 0]
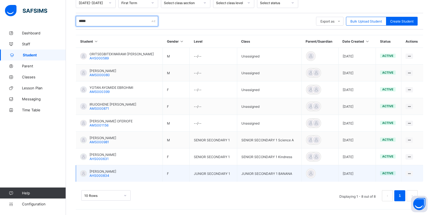
type input "*****"
click at [116, 174] on div "[PERSON_NAME] AHS000834" at bounding box center [102, 173] width 27 height 8
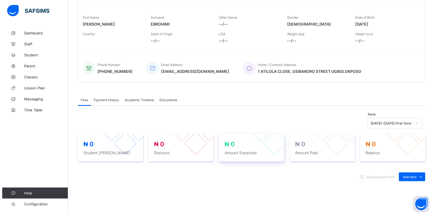
scroll to position [82, 0]
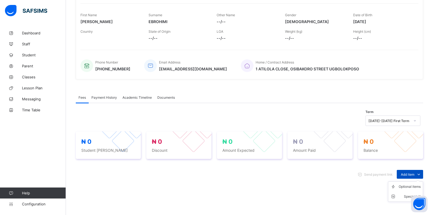
click at [414, 174] on span "Add item" at bounding box center [407, 174] width 13 height 4
click at [414, 189] on div "Optional items" at bounding box center [410, 186] width 22 height 5
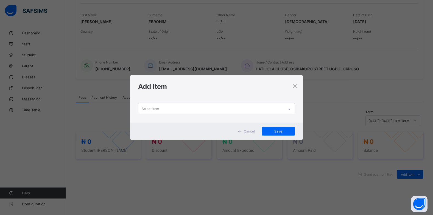
click at [164, 108] on div "Select item" at bounding box center [211, 108] width 146 height 11
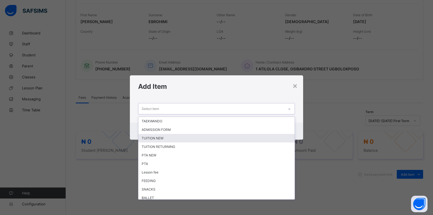
click at [169, 139] on div "TUITION NEW" at bounding box center [216, 138] width 156 height 9
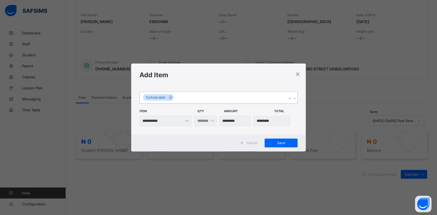
click at [294, 101] on div at bounding box center [294, 98] width 5 height 9
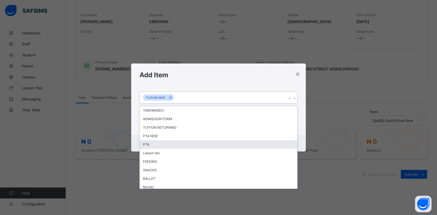
click at [165, 143] on div "PTA" at bounding box center [219, 144] width 158 height 9
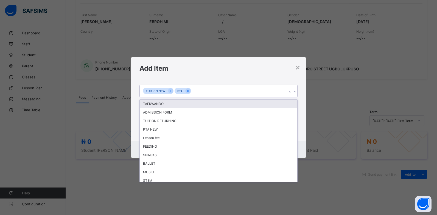
click at [295, 92] on icon at bounding box center [294, 91] width 3 height 5
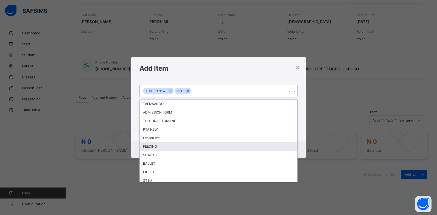
drag, startPoint x: 179, startPoint y: 147, endPoint x: 186, endPoint y: 145, distance: 6.7
click at [181, 147] on div "FEEDING" at bounding box center [219, 146] width 158 height 9
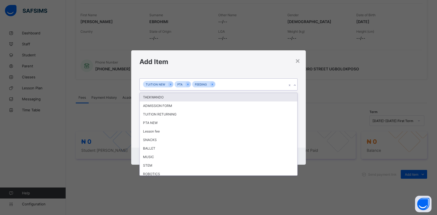
click at [295, 84] on icon at bounding box center [294, 84] width 3 height 5
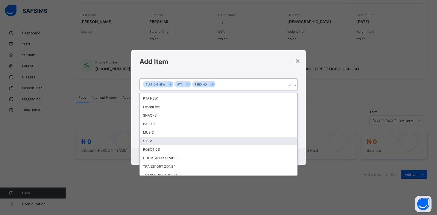
scroll to position [62, 0]
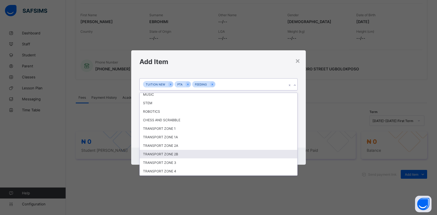
click at [185, 153] on div "TRANSPORT ZONE 2B" at bounding box center [219, 154] width 158 height 9
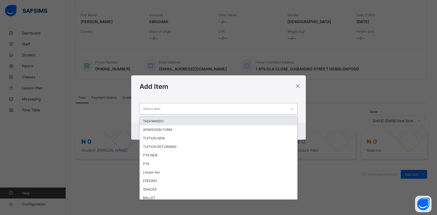
click at [292, 110] on icon at bounding box center [291, 108] width 3 height 5
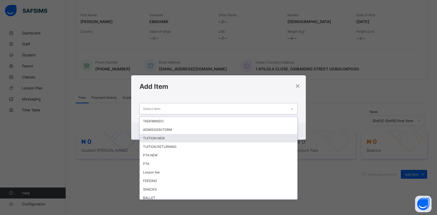
drag, startPoint x: 175, startPoint y: 138, endPoint x: 210, endPoint y: 128, distance: 36.6
click at [175, 138] on div "TUITION NEW" at bounding box center [219, 138] width 158 height 9
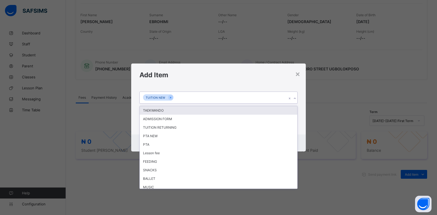
drag, startPoint x: 296, startPoint y: 97, endPoint x: 295, endPoint y: 100, distance: 3.3
click at [296, 97] on icon at bounding box center [294, 98] width 3 height 5
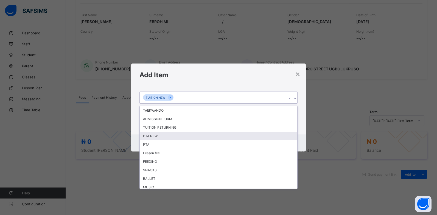
drag, startPoint x: 173, startPoint y: 134, endPoint x: 180, endPoint y: 133, distance: 6.8
click at [176, 133] on div "PTA NEW" at bounding box center [219, 135] width 158 height 9
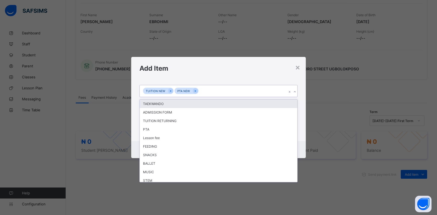
click at [295, 93] on icon at bounding box center [294, 91] width 3 height 5
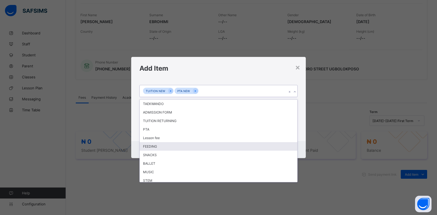
click at [176, 147] on div "FEEDING" at bounding box center [219, 146] width 158 height 9
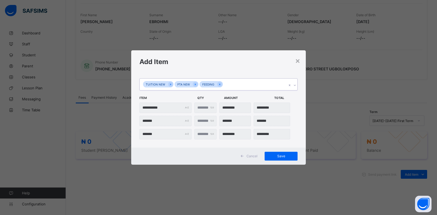
click at [295, 83] on icon at bounding box center [294, 84] width 3 height 5
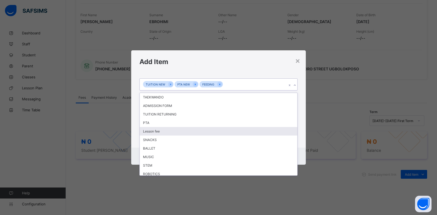
drag, startPoint x: 158, startPoint y: 131, endPoint x: 176, endPoint y: 131, distance: 17.6
click at [159, 131] on div "Lesson fee" at bounding box center [219, 131] width 158 height 9
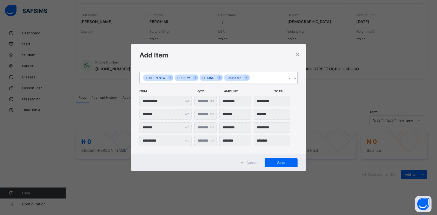
click at [295, 80] on icon at bounding box center [294, 78] width 3 height 5
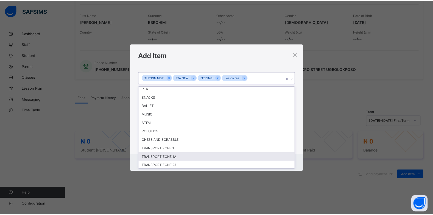
scroll to position [54, 0]
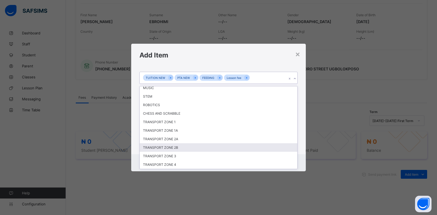
click at [180, 146] on div "TRANSPORT ZONE 2B" at bounding box center [219, 147] width 158 height 9
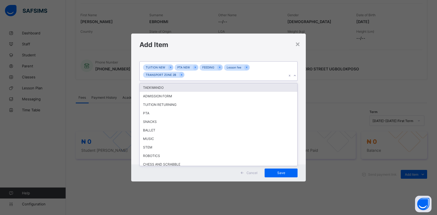
click at [295, 76] on icon at bounding box center [294, 75] width 3 height 5
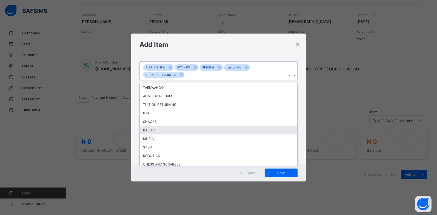
click at [181, 129] on div "BALLET" at bounding box center [219, 130] width 158 height 9
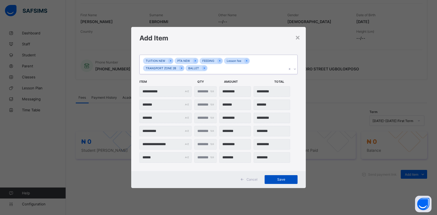
click at [286, 178] on span "Save" at bounding box center [281, 179] width 25 height 4
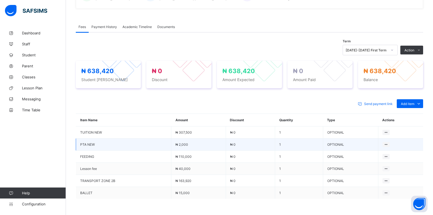
scroll to position [165, 0]
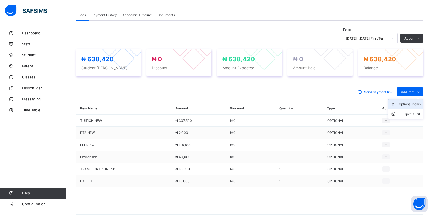
click at [415, 105] on div "Optional items" at bounding box center [410, 103] width 22 height 5
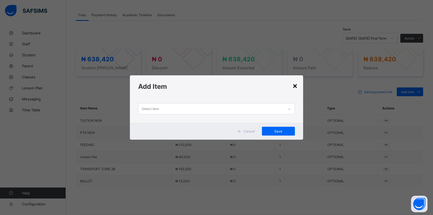
click at [295, 89] on div "×" at bounding box center [294, 85] width 5 height 9
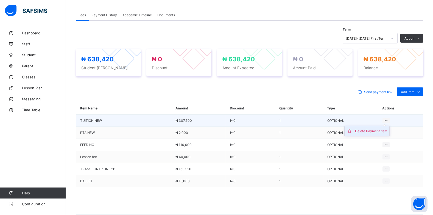
click at [379, 131] on div "Delete Payment Item" at bounding box center [371, 130] width 32 height 5
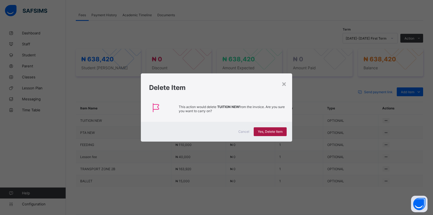
click at [272, 129] on span "Yes, Delete Item" at bounding box center [270, 131] width 25 height 4
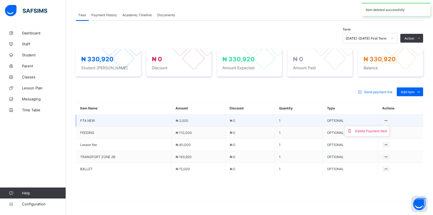
click at [389, 126] on ul "Delete Payment Item" at bounding box center [366, 131] width 45 height 10
click at [373, 134] on li "Delete Payment Item" at bounding box center [367, 131] width 45 height 10
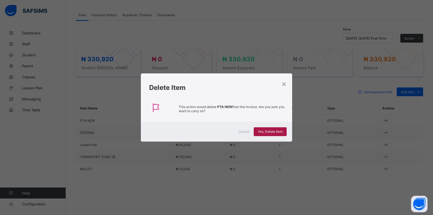
click at [280, 130] on span "Yes, Delete Item" at bounding box center [270, 131] width 25 height 4
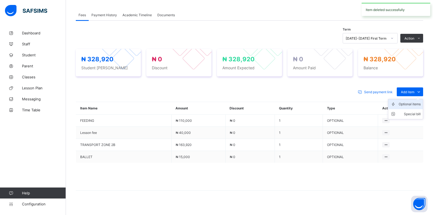
click at [413, 103] on div "Optional items" at bounding box center [410, 103] width 22 height 5
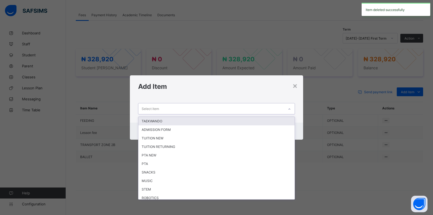
click at [291, 110] on icon at bounding box center [289, 108] width 3 height 5
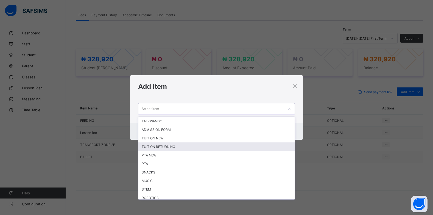
click at [191, 146] on div "TUITION RETURNING" at bounding box center [216, 146] width 156 height 9
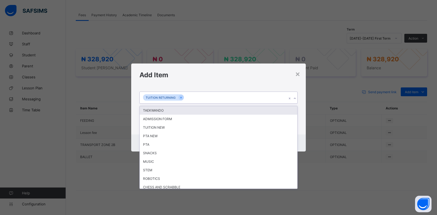
click at [296, 100] on div at bounding box center [294, 98] width 5 height 9
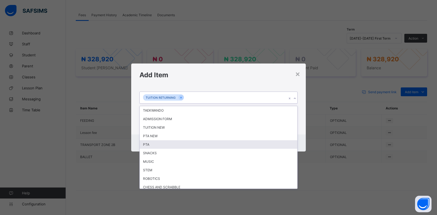
click at [162, 142] on div "PTA" at bounding box center [219, 144] width 158 height 9
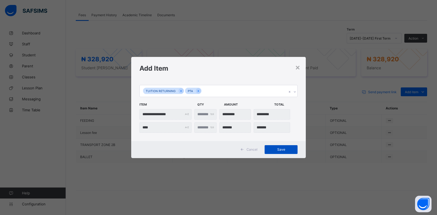
click at [291, 149] on span "Save" at bounding box center [281, 149] width 25 height 4
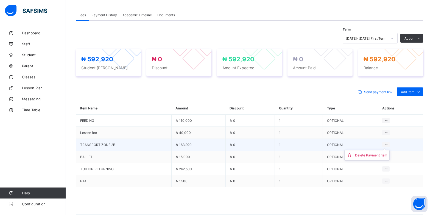
click at [389, 150] on ul "Delete Payment Item" at bounding box center [366, 155] width 45 height 10
click at [384, 157] on div "Delete Payment Item" at bounding box center [371, 154] width 32 height 5
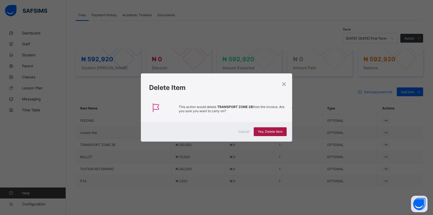
click at [274, 129] on div "Yes, Delete Item" at bounding box center [270, 131] width 33 height 9
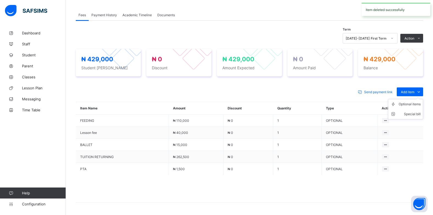
click at [414, 102] on ul "Optional items Special bill" at bounding box center [405, 109] width 35 height 20
click at [409, 105] on div "Optional items" at bounding box center [410, 103] width 22 height 5
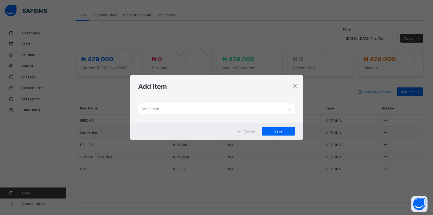
click at [290, 111] on icon at bounding box center [289, 108] width 3 height 5
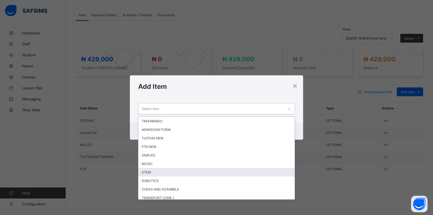
scroll to position [45, 0]
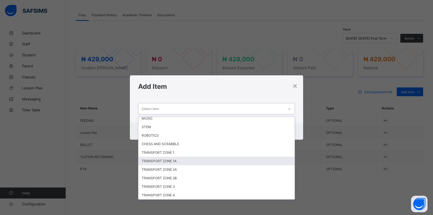
click at [176, 160] on div "TRANSPORT ZONE 1A" at bounding box center [216, 160] width 156 height 9
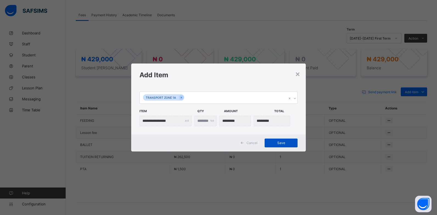
click at [295, 143] on div "Save" at bounding box center [281, 142] width 33 height 9
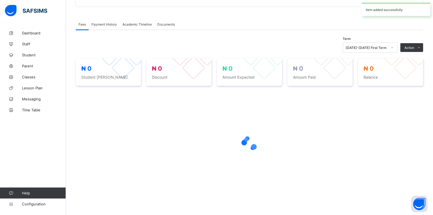
scroll to position [165, 0]
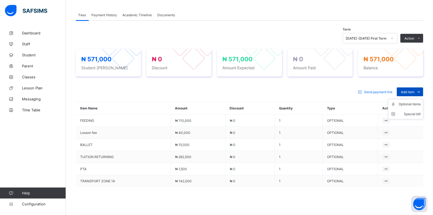
click at [411, 91] on span "Add item" at bounding box center [407, 92] width 13 height 4
click at [412, 106] on div "Optional items" at bounding box center [410, 103] width 22 height 5
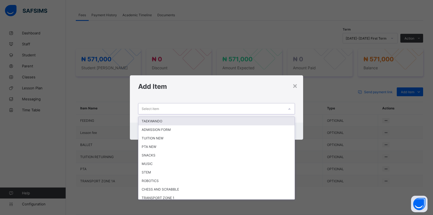
click at [289, 109] on icon at bounding box center [289, 108] width 3 height 5
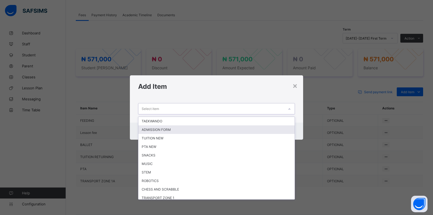
click at [181, 127] on div "ADMISSION FORM" at bounding box center [216, 129] width 156 height 9
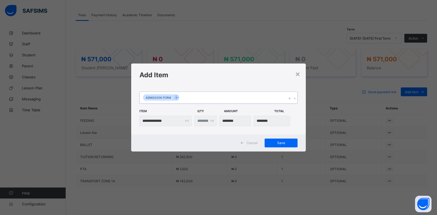
click at [274, 138] on div "Cancel Save" at bounding box center [218, 142] width 175 height 17
click at [276, 141] on span "Save" at bounding box center [281, 143] width 25 height 4
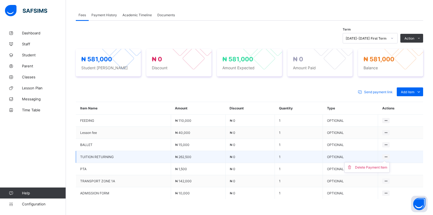
click at [388, 156] on icon at bounding box center [386, 157] width 5 height 4
click at [379, 169] on div "Delete Payment Item" at bounding box center [371, 166] width 32 height 5
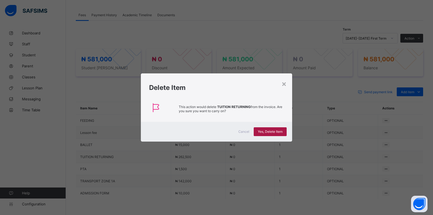
click at [268, 132] on span "Yes, Delete Item" at bounding box center [270, 131] width 25 height 4
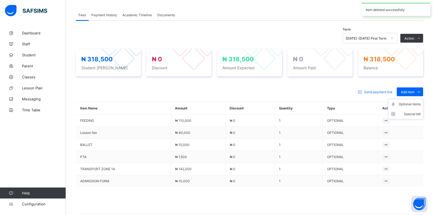
drag, startPoint x: 414, startPoint y: 92, endPoint x: 413, endPoint y: 95, distance: 3.1
click at [414, 92] on span "Add item" at bounding box center [407, 92] width 13 height 4
click at [409, 106] on div "Optional items" at bounding box center [410, 103] width 22 height 5
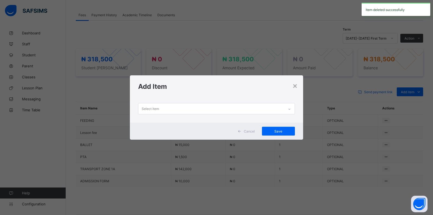
click at [245, 110] on div "Select item" at bounding box center [211, 108] width 146 height 11
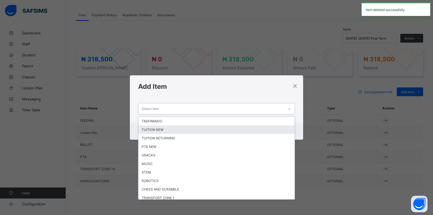
click at [182, 129] on div "TUITION NEW" at bounding box center [216, 129] width 156 height 9
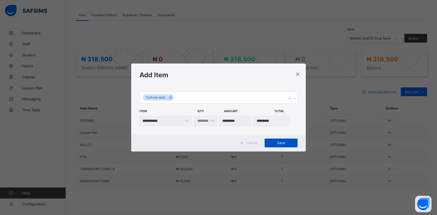
click at [279, 141] on span "Save" at bounding box center [281, 143] width 25 height 4
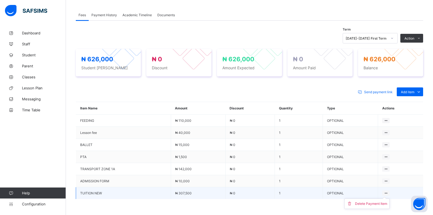
click at [388, 192] on icon at bounding box center [386, 193] width 5 height 4
click at [377, 205] on div "Delete Payment Item" at bounding box center [371, 203] width 32 height 5
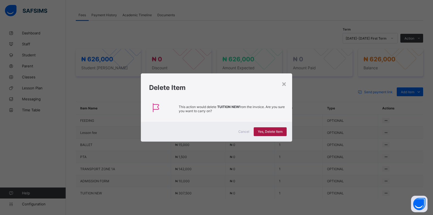
click at [277, 131] on span "Yes, Delete Item" at bounding box center [270, 131] width 25 height 4
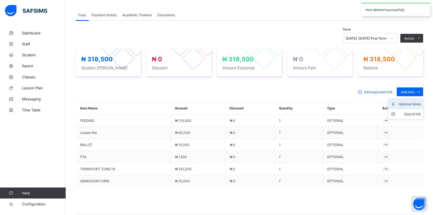
click at [408, 103] on div "Optional items" at bounding box center [410, 103] width 22 height 5
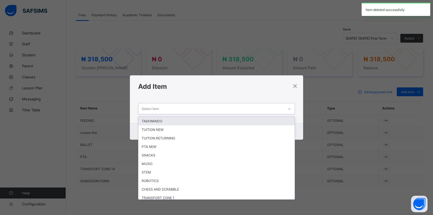
click at [170, 110] on div "Select item" at bounding box center [211, 108] width 146 height 11
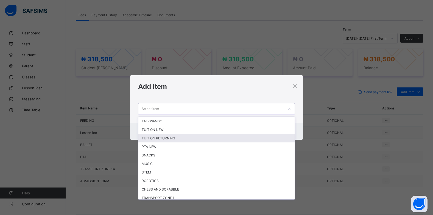
drag, startPoint x: 159, startPoint y: 136, endPoint x: 162, endPoint y: 136, distance: 3.0
click at [160, 136] on div "TUITION RETURNING" at bounding box center [216, 138] width 156 height 9
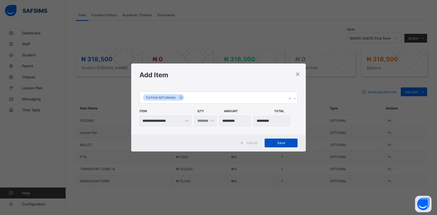
click at [280, 143] on span "Save" at bounding box center [281, 143] width 25 height 4
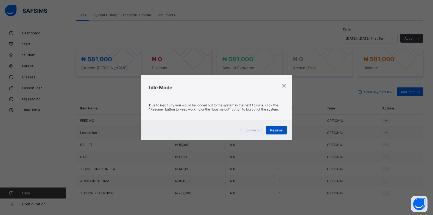
click at [280, 133] on div "Resume" at bounding box center [276, 129] width 21 height 9
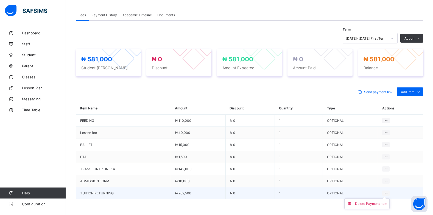
click at [390, 198] on ul "Delete Payment Item" at bounding box center [366, 203] width 45 height 10
click at [382, 203] on div "Delete Payment Item" at bounding box center [371, 203] width 32 height 5
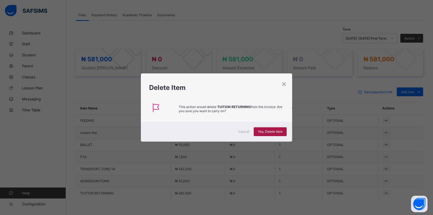
click at [279, 127] on div "Yes, Delete Item" at bounding box center [270, 131] width 33 height 9
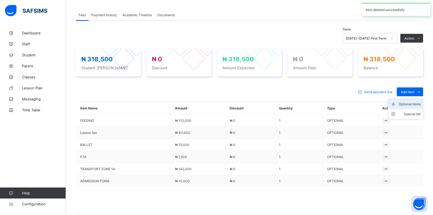
click at [410, 105] on div "Optional items" at bounding box center [410, 103] width 22 height 5
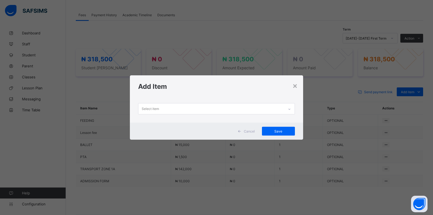
click at [290, 108] on icon at bounding box center [289, 108] width 3 height 5
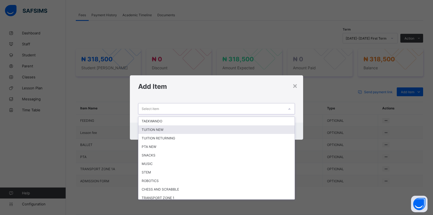
click at [158, 127] on div "TUITION NEW" at bounding box center [216, 129] width 156 height 9
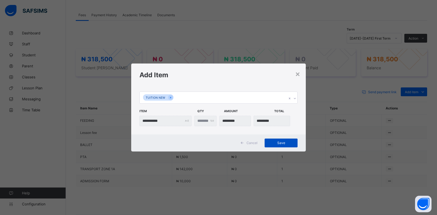
click at [290, 140] on div "Save" at bounding box center [281, 142] width 33 height 9
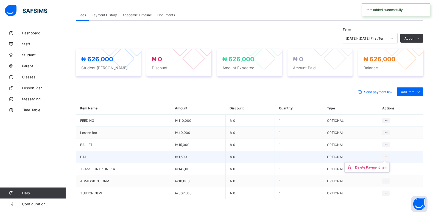
click at [387, 156] on div at bounding box center [385, 156] width 7 height 5
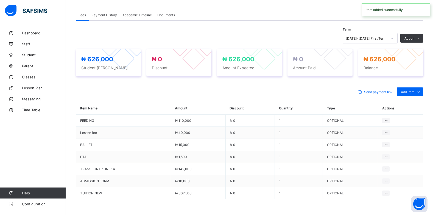
click at [0, 0] on li "Delete Payment Item" at bounding box center [0, 0] width 0 height 0
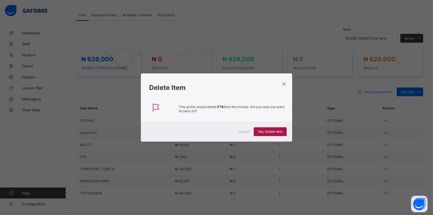
click at [282, 133] on span "Yes, Delete Item" at bounding box center [270, 131] width 25 height 4
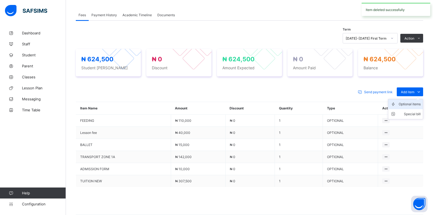
click at [410, 103] on div "Optional items" at bounding box center [410, 103] width 22 height 5
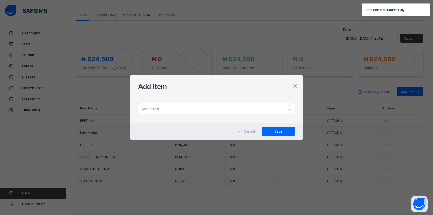
click at [290, 111] on div at bounding box center [289, 109] width 9 height 9
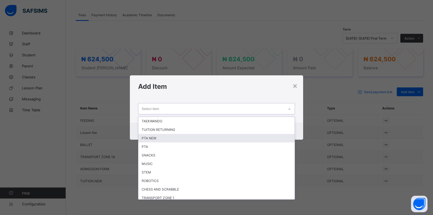
click at [161, 138] on div "PTA NEW" at bounding box center [216, 138] width 156 height 9
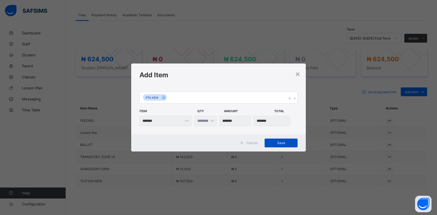
click at [290, 144] on span "Save" at bounding box center [281, 143] width 25 height 4
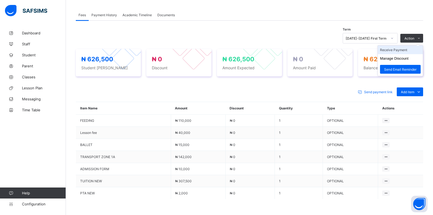
click at [402, 50] on li "Receive Payment" at bounding box center [400, 50] width 45 height 9
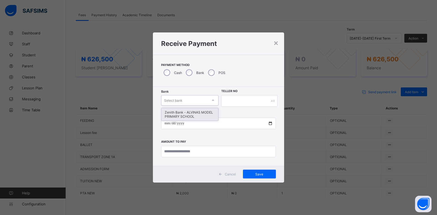
click at [212, 101] on icon at bounding box center [212, 99] width 3 height 5
click at [205, 116] on div "Zenith Bank - ALVINAS MODEL PRIMARY SCHOOL" at bounding box center [189, 114] width 57 height 13
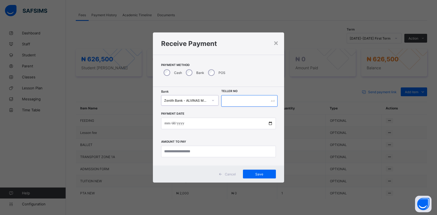
click at [231, 102] on input "text" at bounding box center [249, 101] width 56 height 12
type input "******"
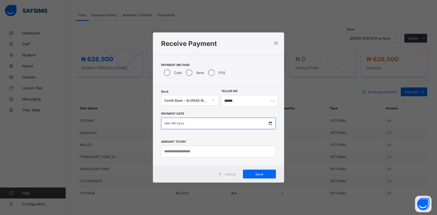
click at [170, 122] on input "date" at bounding box center [218, 123] width 115 height 12
type input "**********"
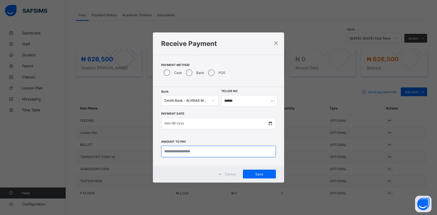
click at [182, 150] on input "currency" at bounding box center [218, 151] width 115 height 12
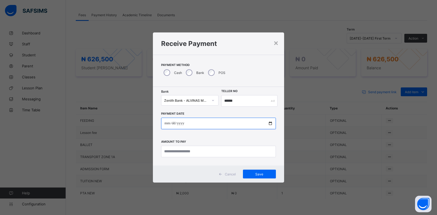
click at [168, 124] on input "**********" at bounding box center [218, 123] width 115 height 12
type input "**********"
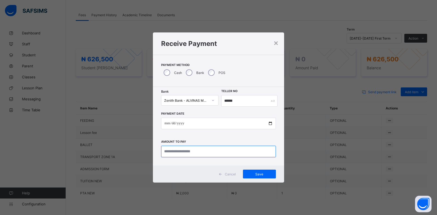
click at [231, 152] on input "currency" at bounding box center [218, 151] width 115 height 12
type input "*********"
click at [262, 174] on span "Save" at bounding box center [259, 174] width 25 height 4
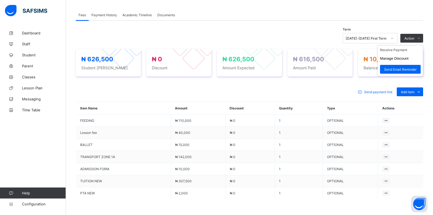
click at [419, 45] on ul "Receive Payment Manage Discount Send Email Reminder" at bounding box center [400, 60] width 46 height 31
click at [408, 53] on li "Receive Payment" at bounding box center [400, 50] width 45 height 9
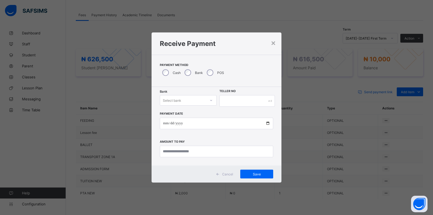
click at [208, 69] on div "POS" at bounding box center [214, 73] width 21 height 12
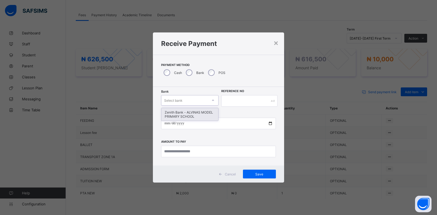
click at [201, 103] on div "Select bank" at bounding box center [184, 100] width 46 height 8
click at [198, 117] on div "Zenith Bank - ALVINAS MODEL PRIMARY SCHOOL" at bounding box center [189, 114] width 57 height 13
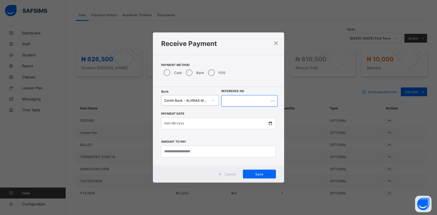
click at [240, 98] on input "text" at bounding box center [249, 101] width 56 height 12
type input "******"
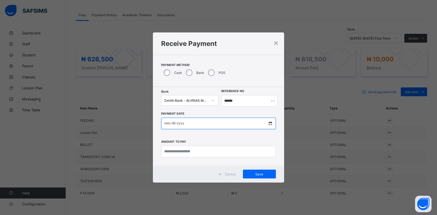
click at [165, 123] on input "date" at bounding box center [218, 123] width 115 height 12
type input "**********"
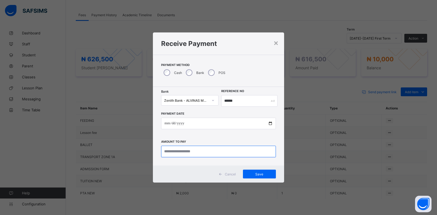
click at [170, 152] on input "currency" at bounding box center [218, 151] width 115 height 12
type input "********"
click at [263, 174] on span "Save" at bounding box center [259, 174] width 25 height 4
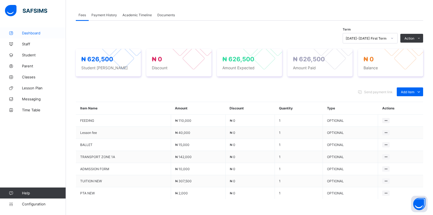
click at [30, 33] on span "Dashboard" at bounding box center [44, 33] width 44 height 4
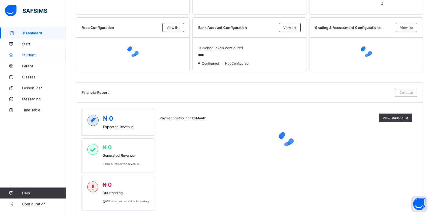
drag, startPoint x: 31, startPoint y: 57, endPoint x: 38, endPoint y: 60, distance: 7.4
click at [31, 57] on span "Student" at bounding box center [44, 55] width 44 height 4
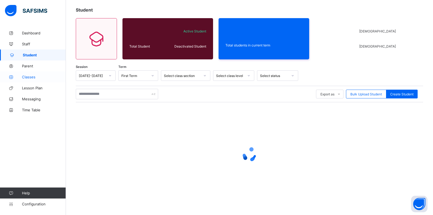
scroll to position [29, 0]
click at [114, 94] on input "text" at bounding box center [117, 94] width 82 height 10
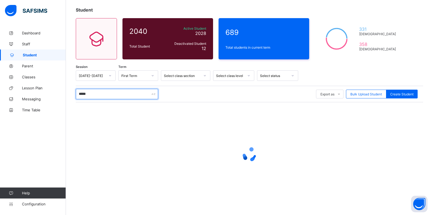
type input "******"
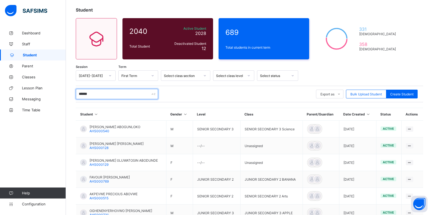
scroll to position [18, 0]
